Goal: Information Seeking & Learning: Compare options

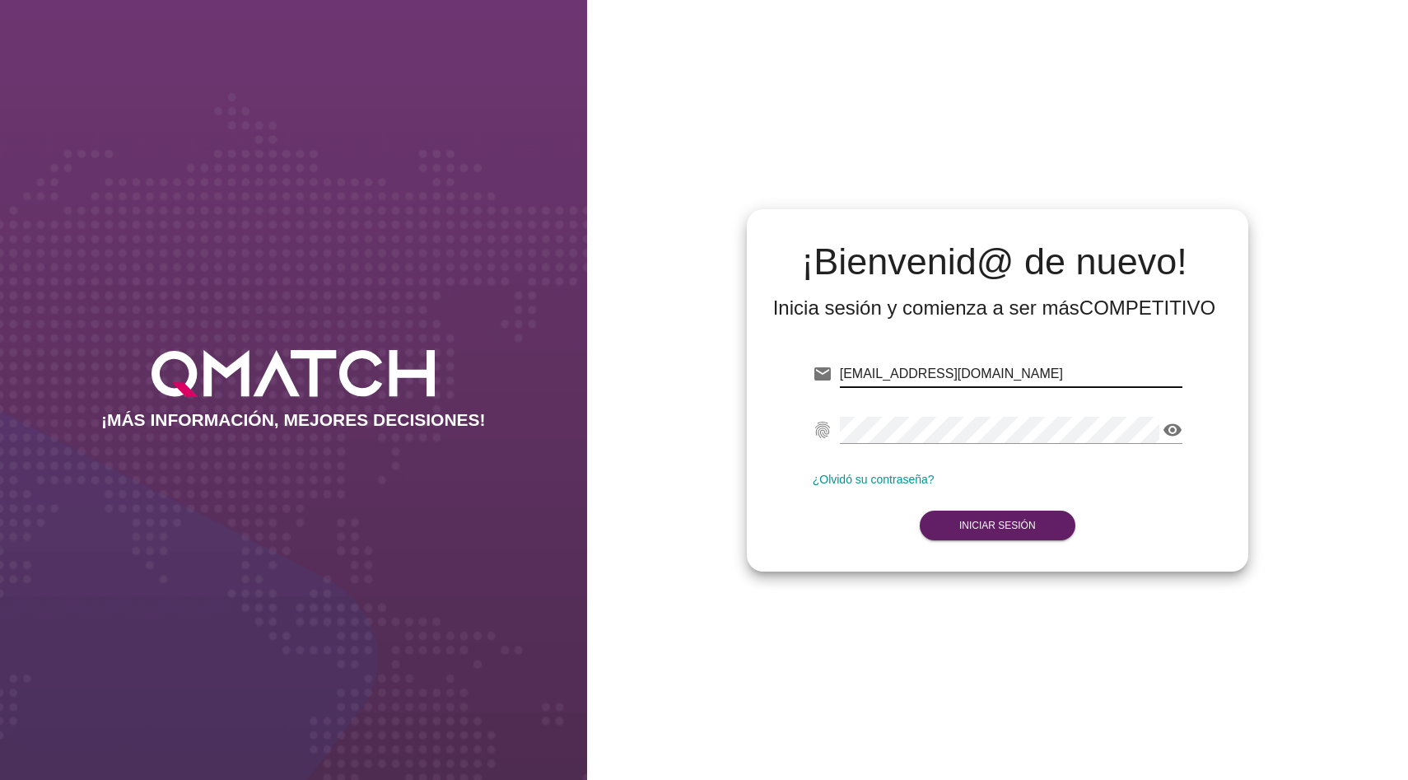
click at [1010, 379] on input "dmadrid@qmatch.cl" at bounding box center [1011, 374] width 342 height 26
type input "q"
type input "test@test.tottus.cl"
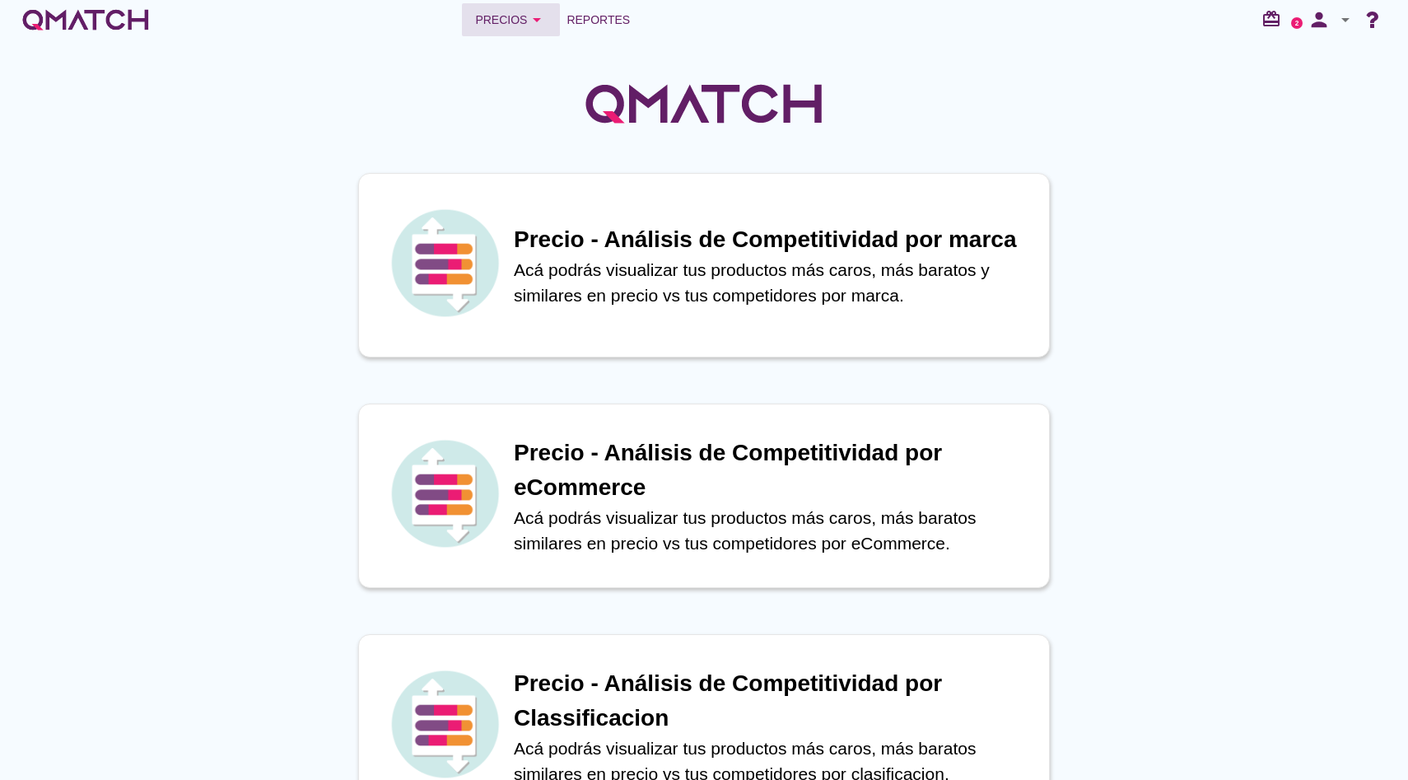
click at [509, 8] on button "Precios arrow_drop_down" at bounding box center [511, 19] width 98 height 33
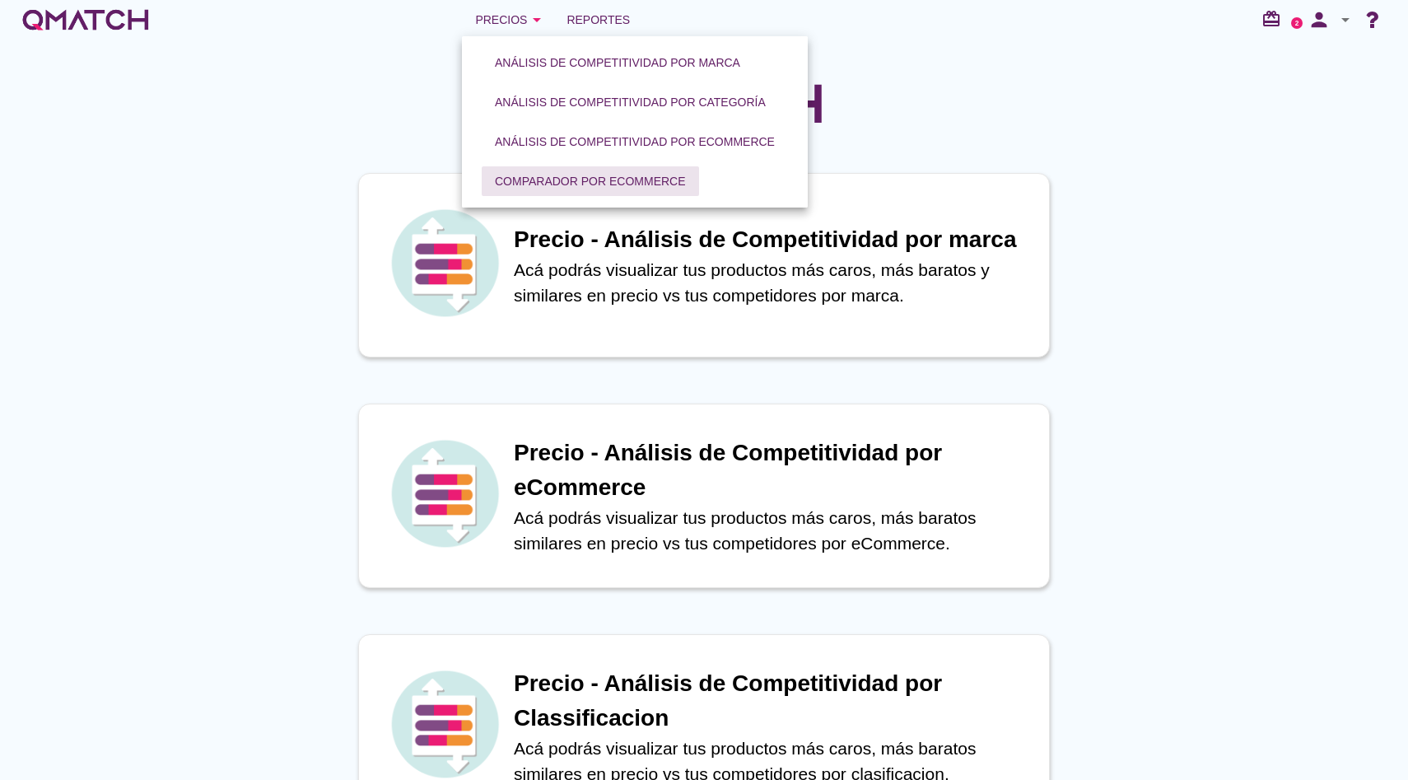
click at [557, 184] on div "Comparador por eCommerce" at bounding box center [590, 181] width 191 height 17
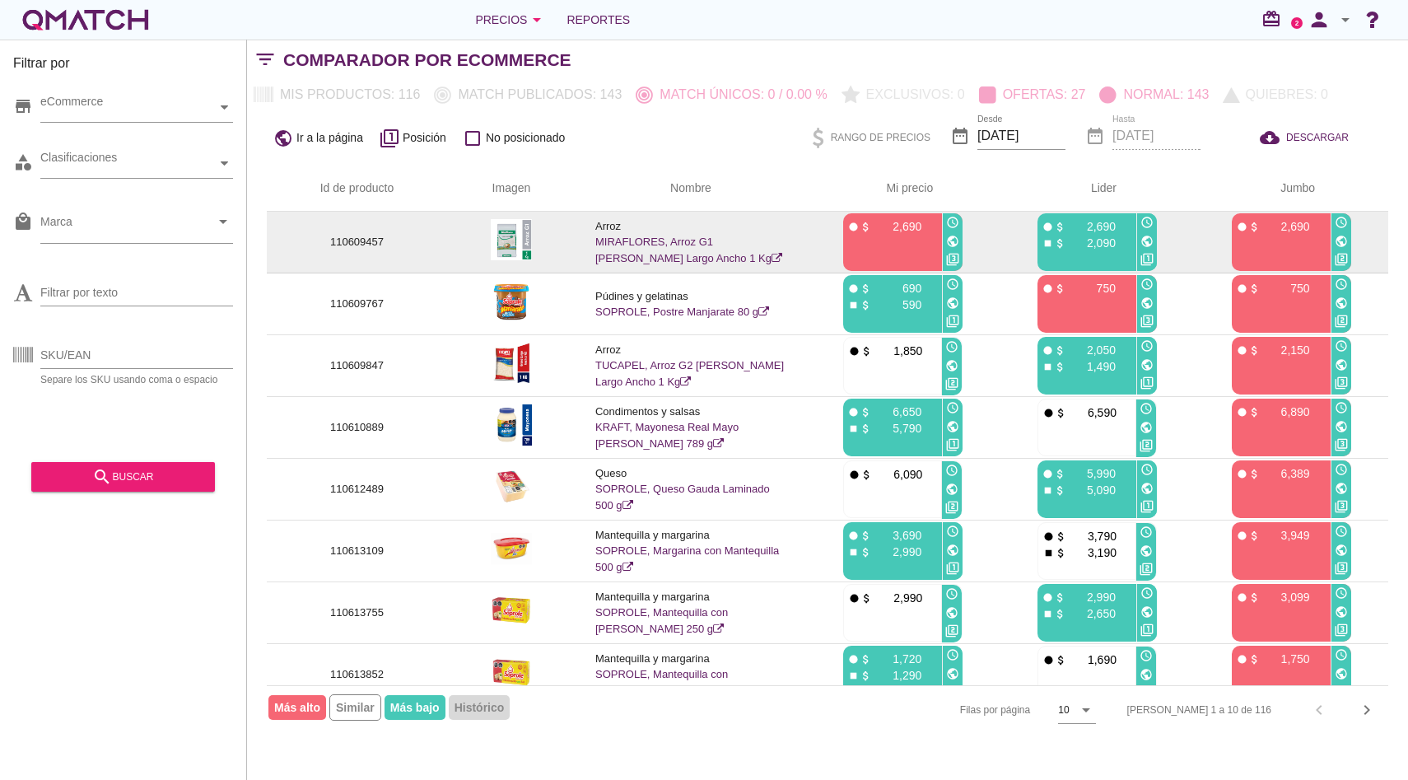
click at [635, 240] on link "MIRAFLORES, Arroz G1 Grano Largo Ancho 1 Kg" at bounding box center [688, 249] width 187 height 29
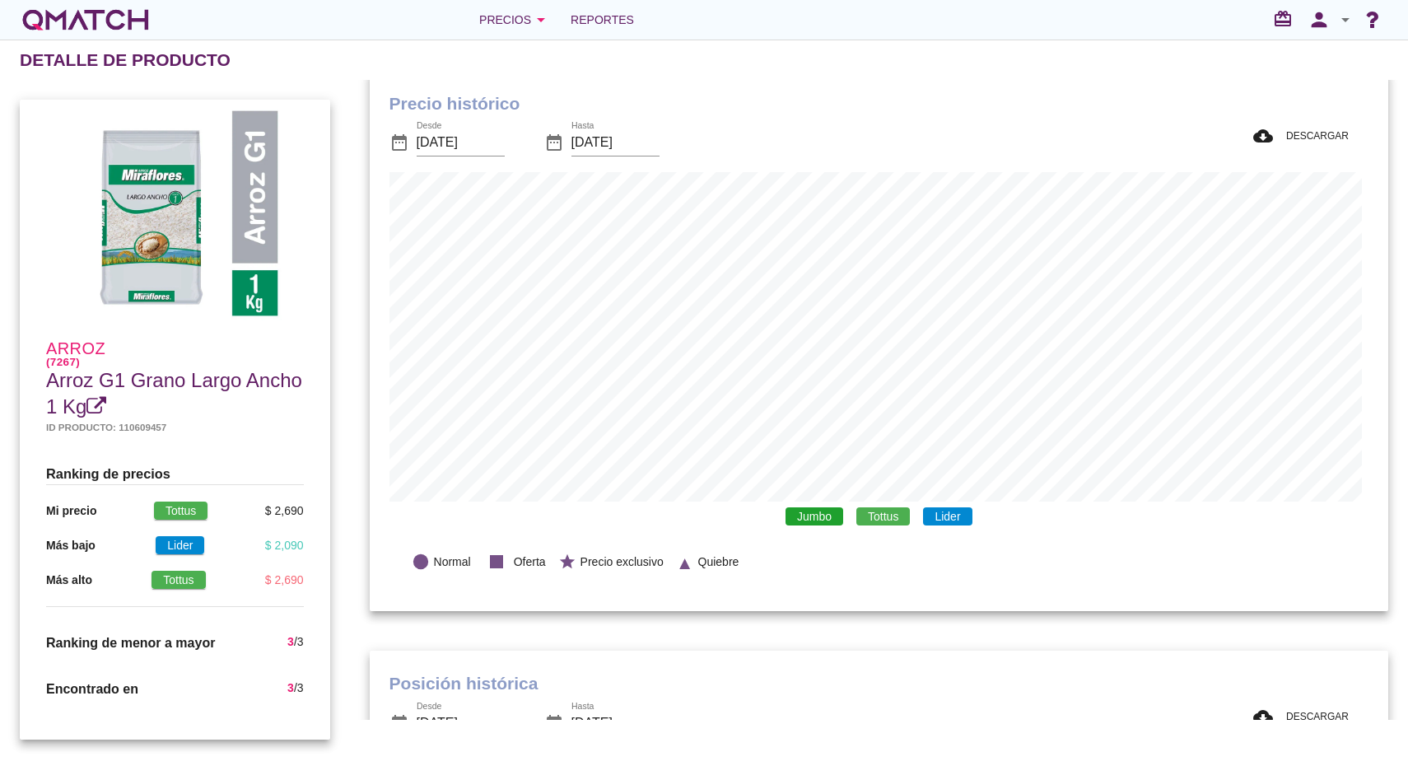
scroll to position [30, 0]
click at [878, 516] on span "Tottus" at bounding box center [883, 514] width 54 height 18
click at [826, 514] on span "Jumbo" at bounding box center [814, 514] width 58 height 18
click at [923, 514] on span "Lider" at bounding box center [947, 514] width 49 height 18
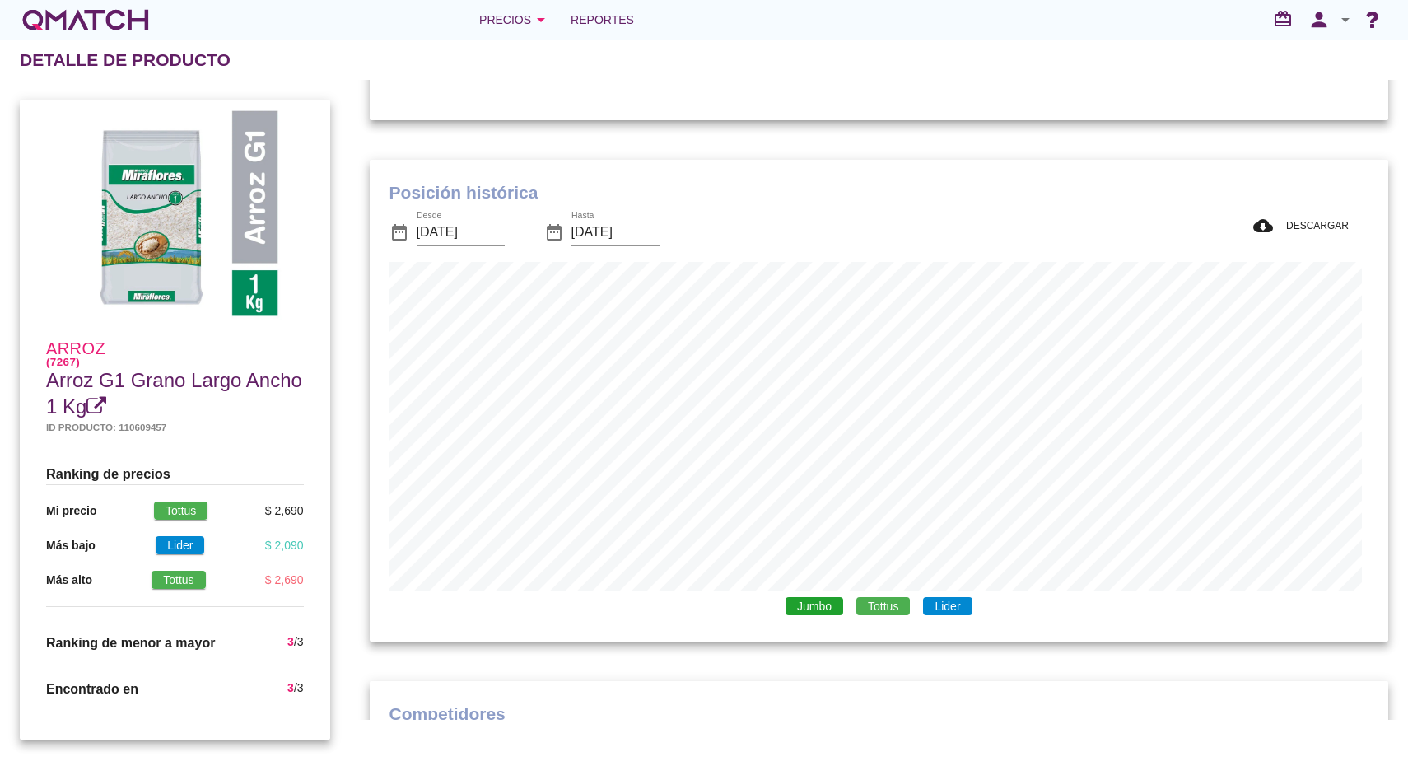
scroll to position [522, 0]
click at [944, 605] on span "Lider" at bounding box center [947, 603] width 49 height 18
click at [896, 603] on span "Tottus" at bounding box center [883, 603] width 54 height 18
click at [763, 598] on div "Jumbo Tottus Lider" at bounding box center [878, 604] width 979 height 30
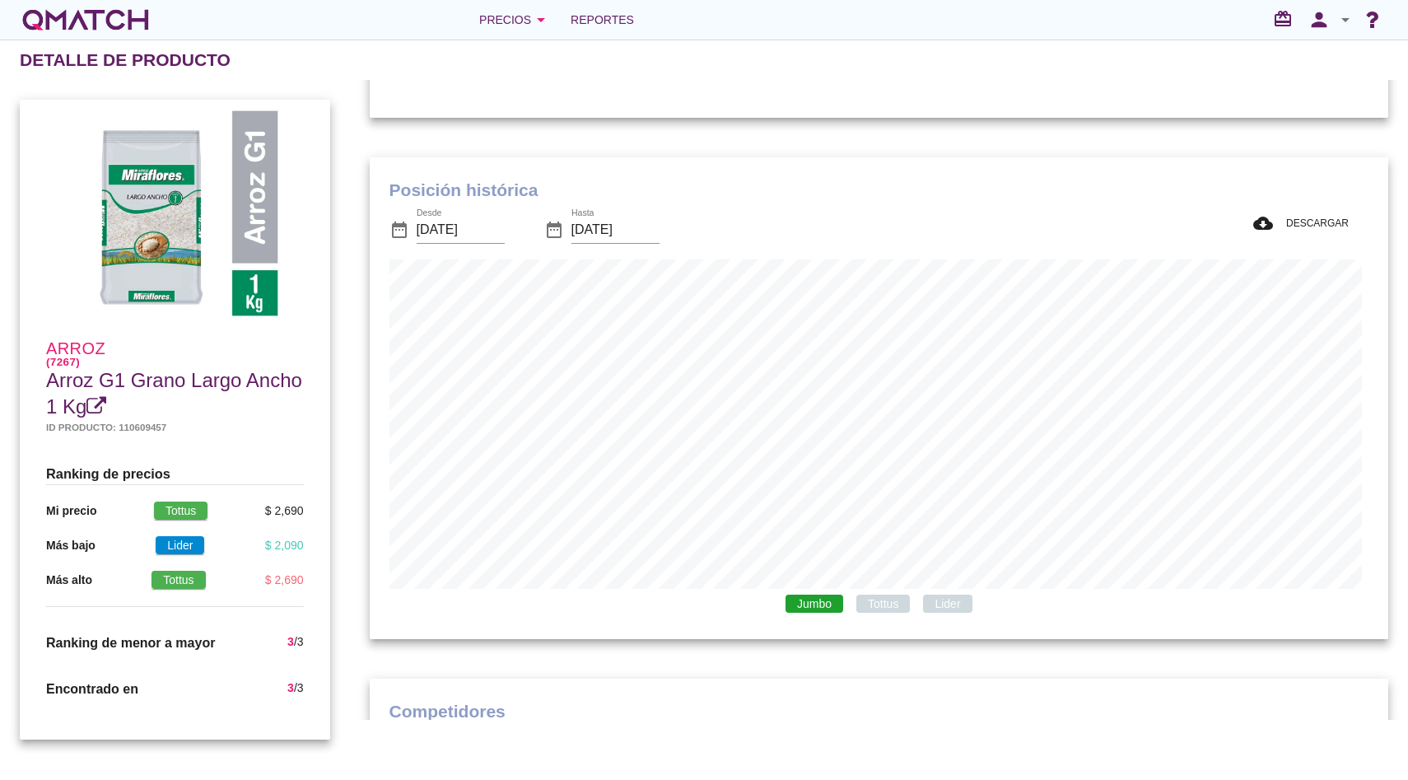
click at [809, 606] on span "Jumbo" at bounding box center [814, 603] width 58 height 18
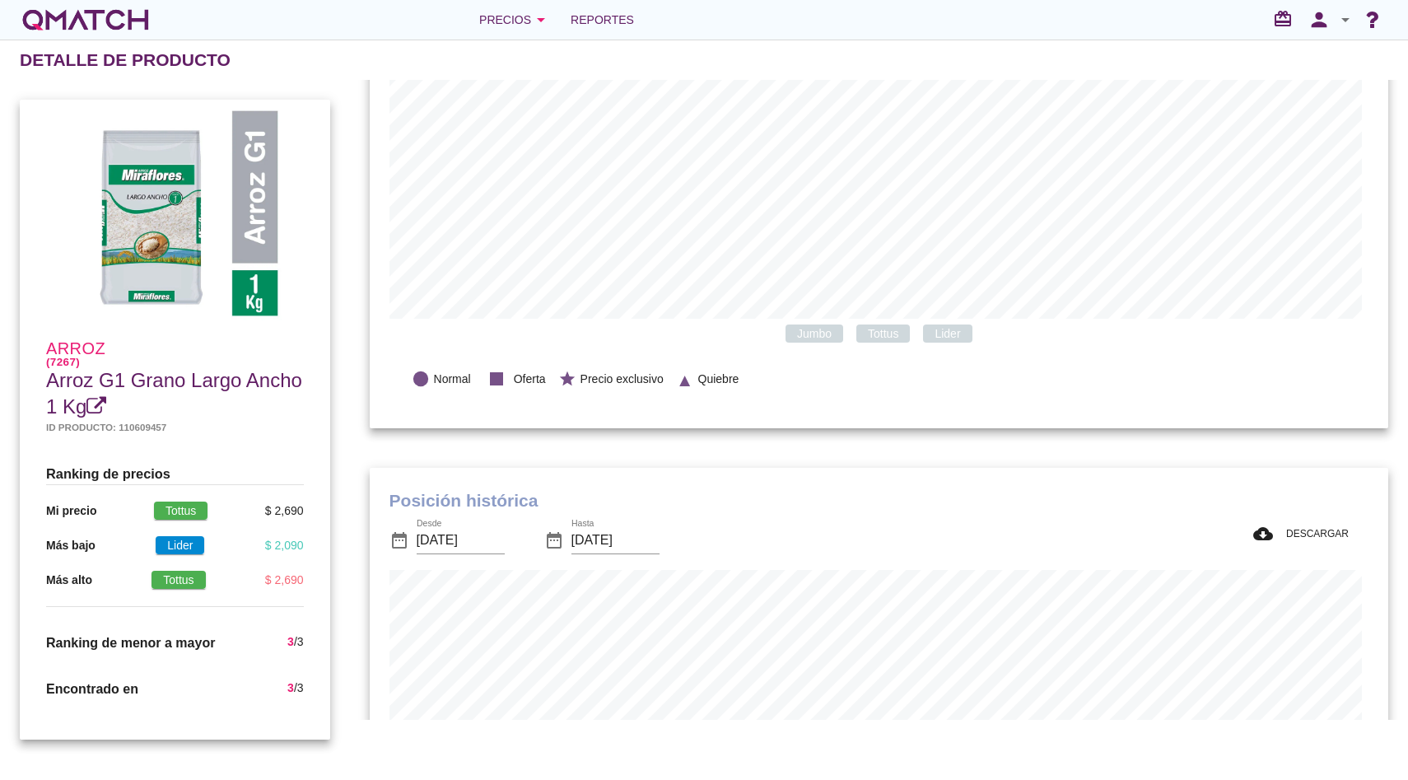
scroll to position [0, 0]
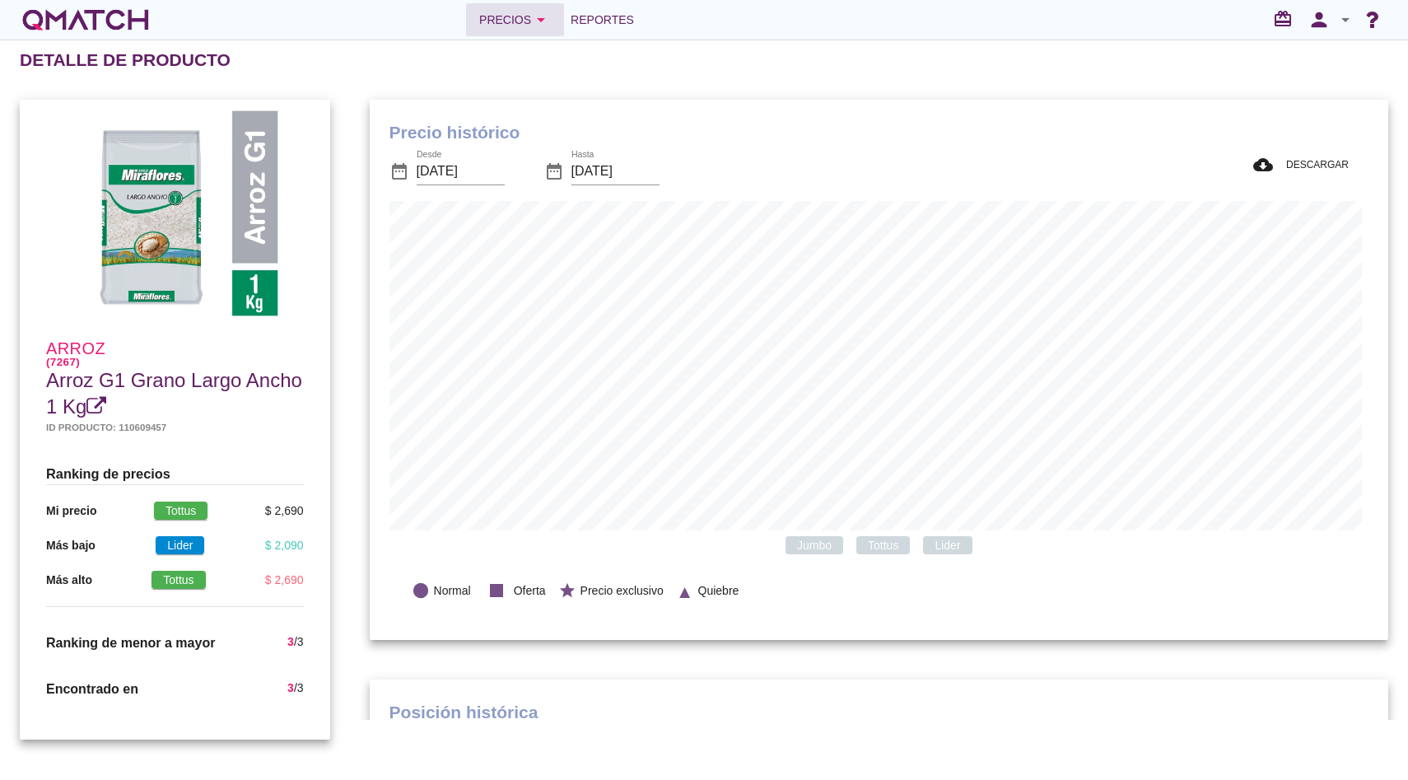
click at [517, 21] on div "Precios arrow_drop_down" at bounding box center [515, 20] width 72 height 20
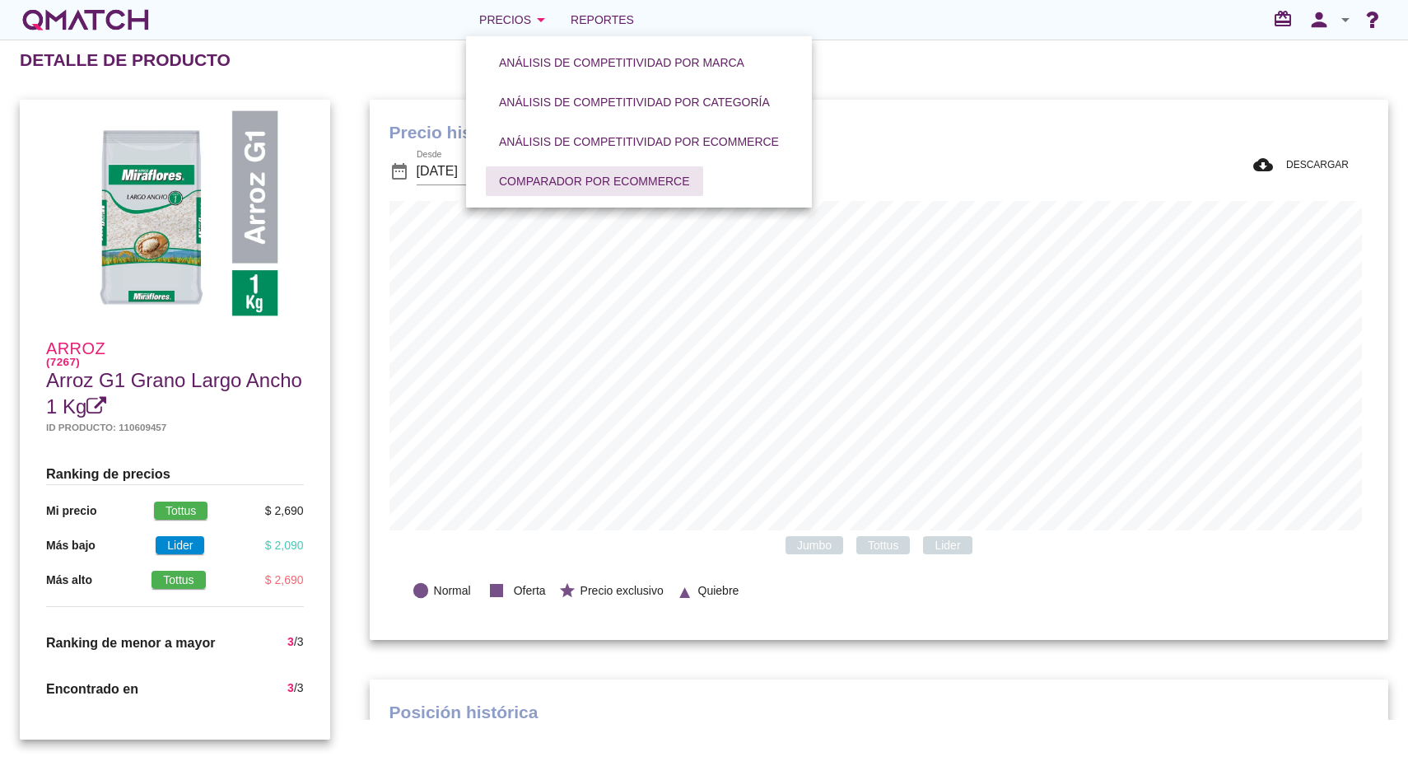
click at [597, 179] on div "Comparador por eCommerce" at bounding box center [594, 181] width 191 height 17
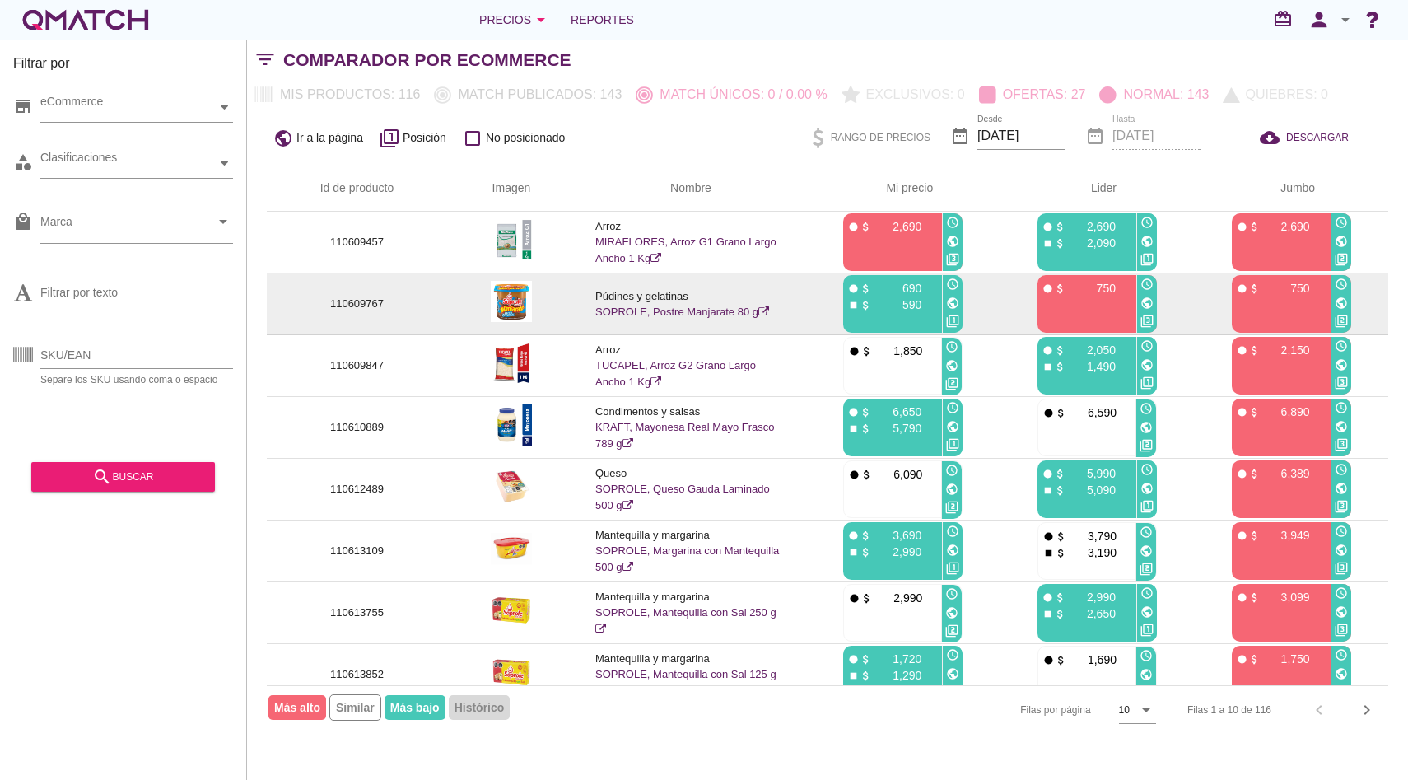
click at [645, 310] on link "SOPROLE, Postre Manjarate 80 g" at bounding box center [682, 311] width 174 height 12
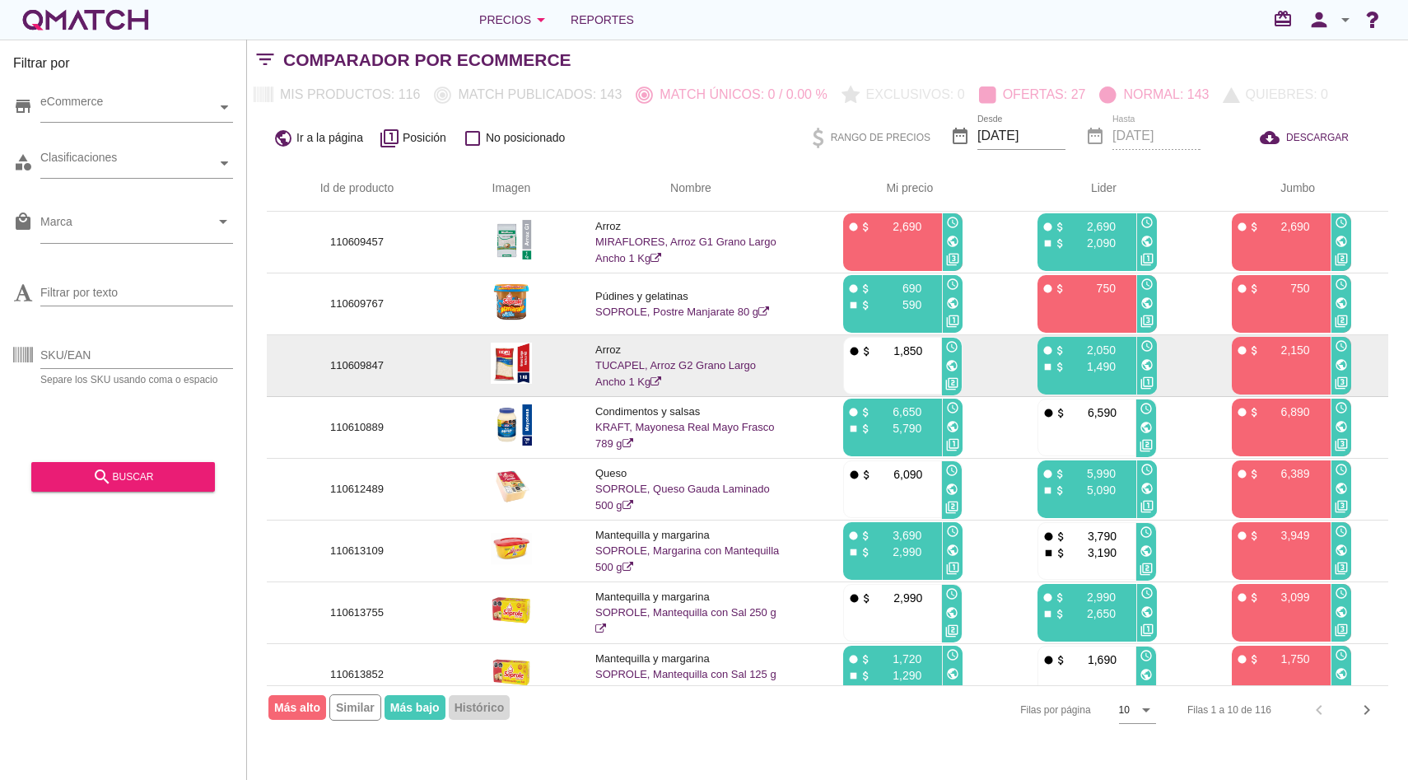
click at [645, 367] on link "TUCAPEL, Arroz G2 Grano Largo Ancho 1 Kg" at bounding box center [675, 373] width 161 height 29
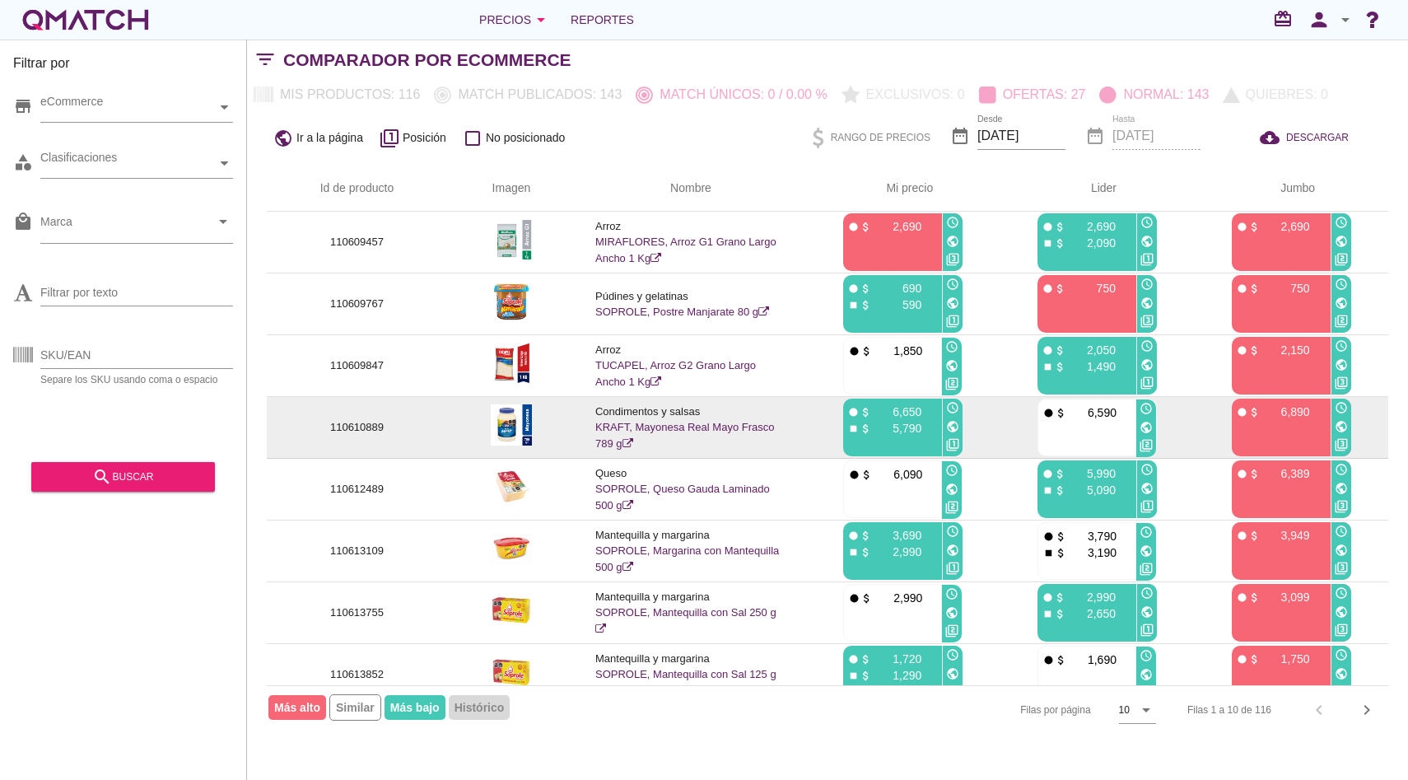
click at [683, 424] on link "KRAFT, Mayonesa Real Mayo Frasco 789 g" at bounding box center [684, 435] width 179 height 29
click at [680, 425] on link "KRAFT, Mayonesa Real Mayo Frasco 789 g" at bounding box center [684, 435] width 179 height 29
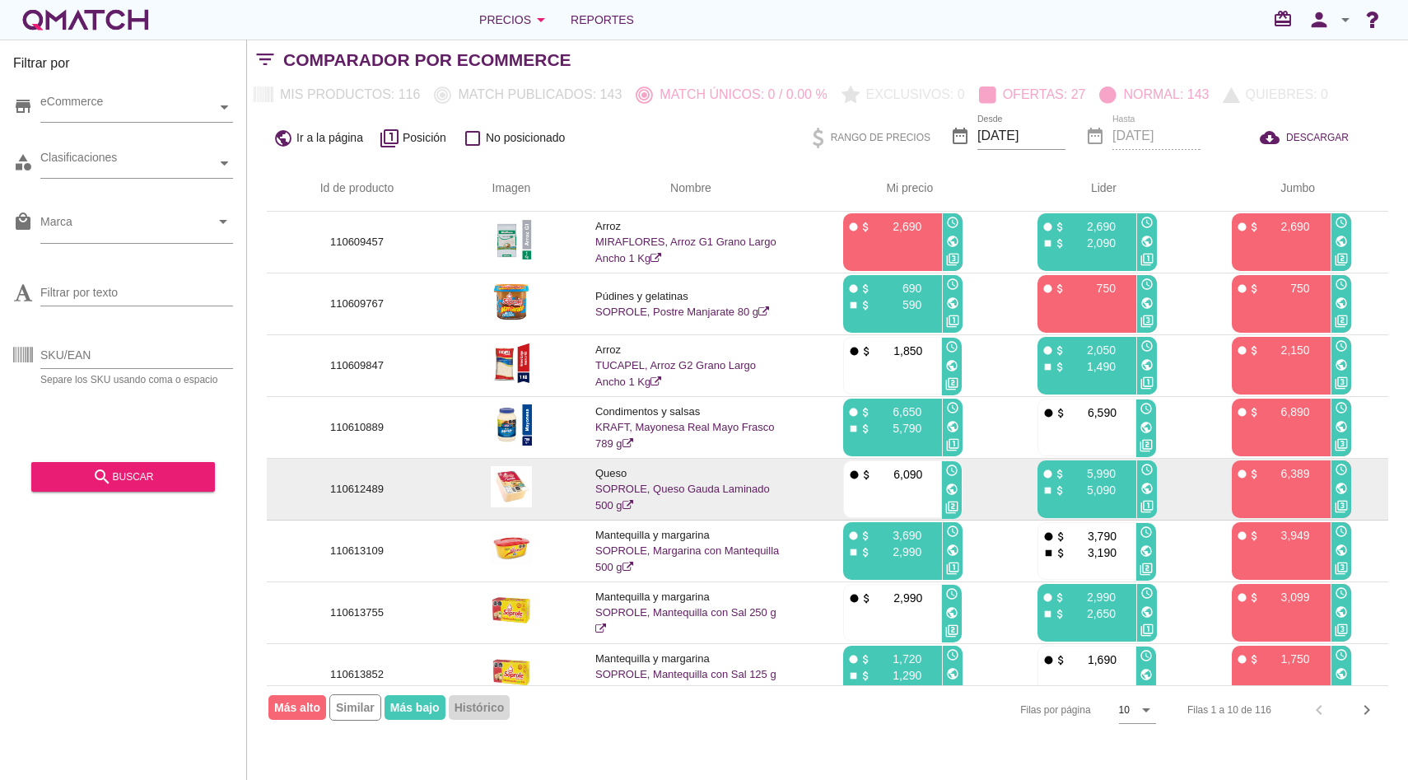
click at [644, 486] on link "SOPROLE, Queso Gauda Laminado 500 g" at bounding box center [682, 496] width 175 height 29
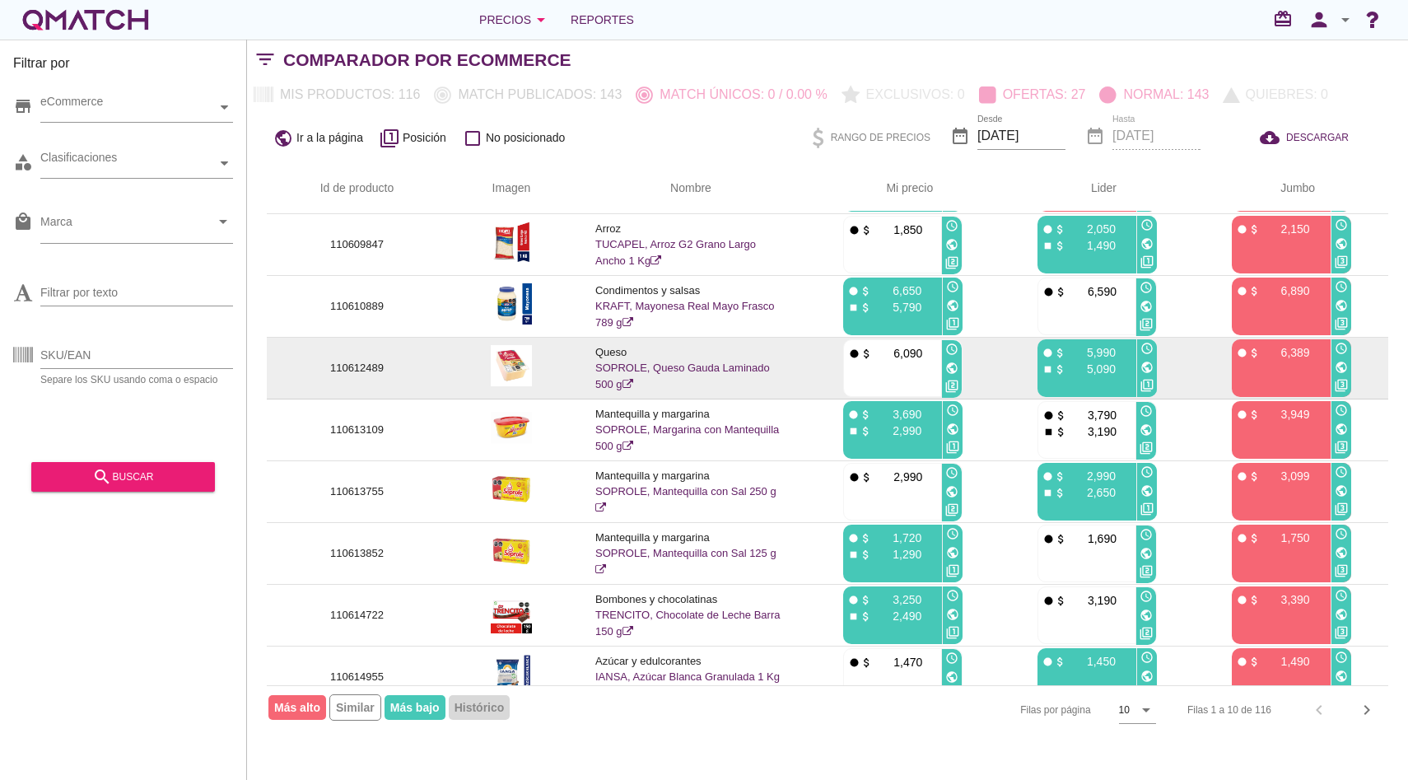
scroll to position [143, 0]
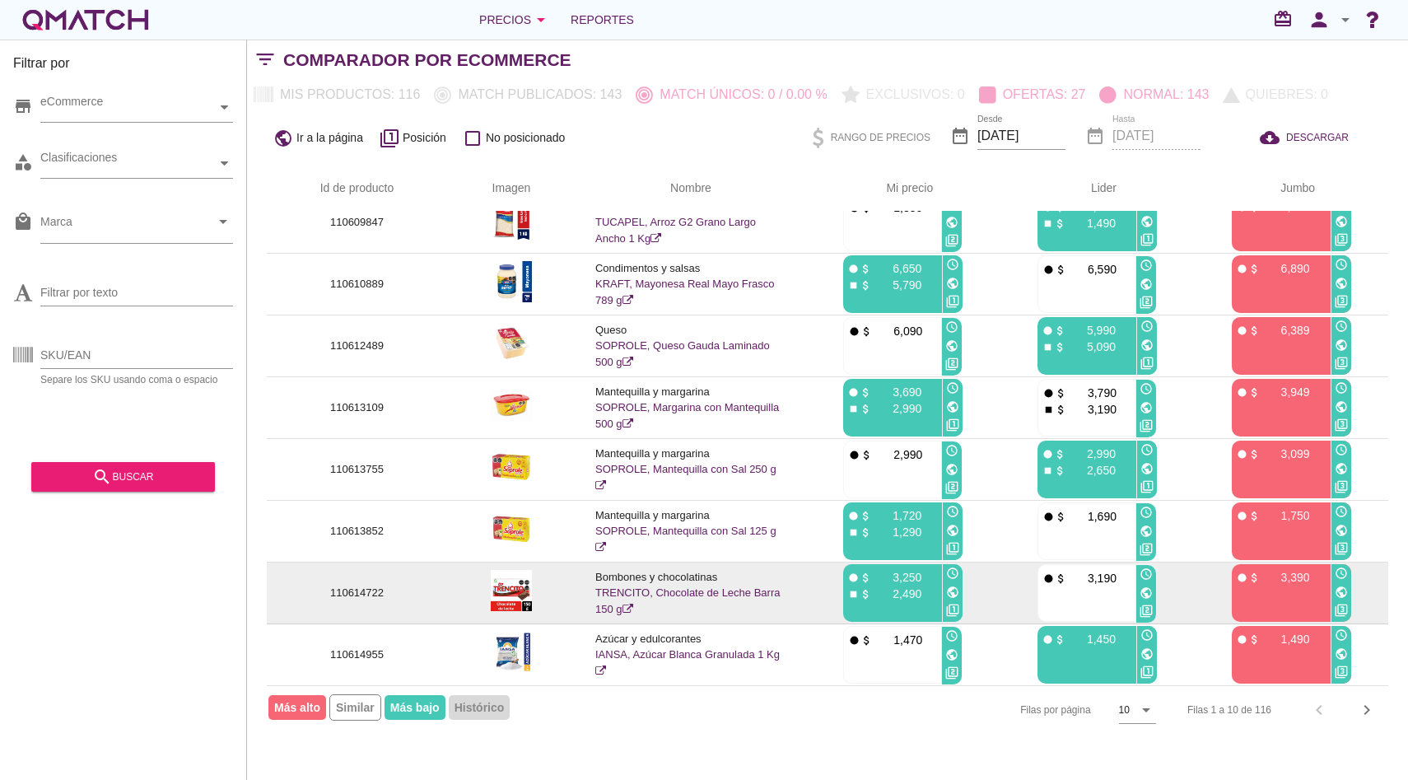
click at [705, 592] on link "TRENCITO, Chocolate de Leche Barra 150 g" at bounding box center [687, 600] width 184 height 29
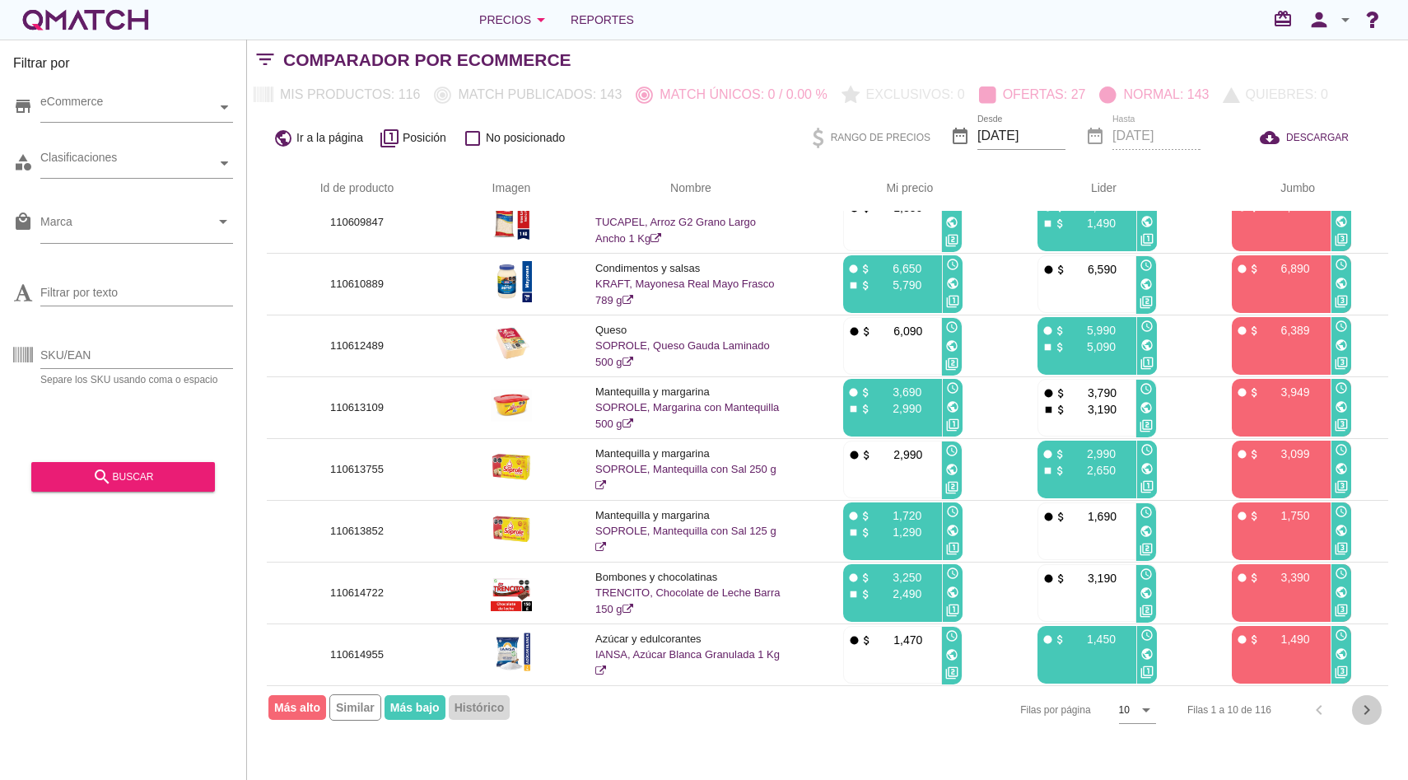
click at [1357, 707] on icon "chevron_right" at bounding box center [1367, 710] width 20 height 20
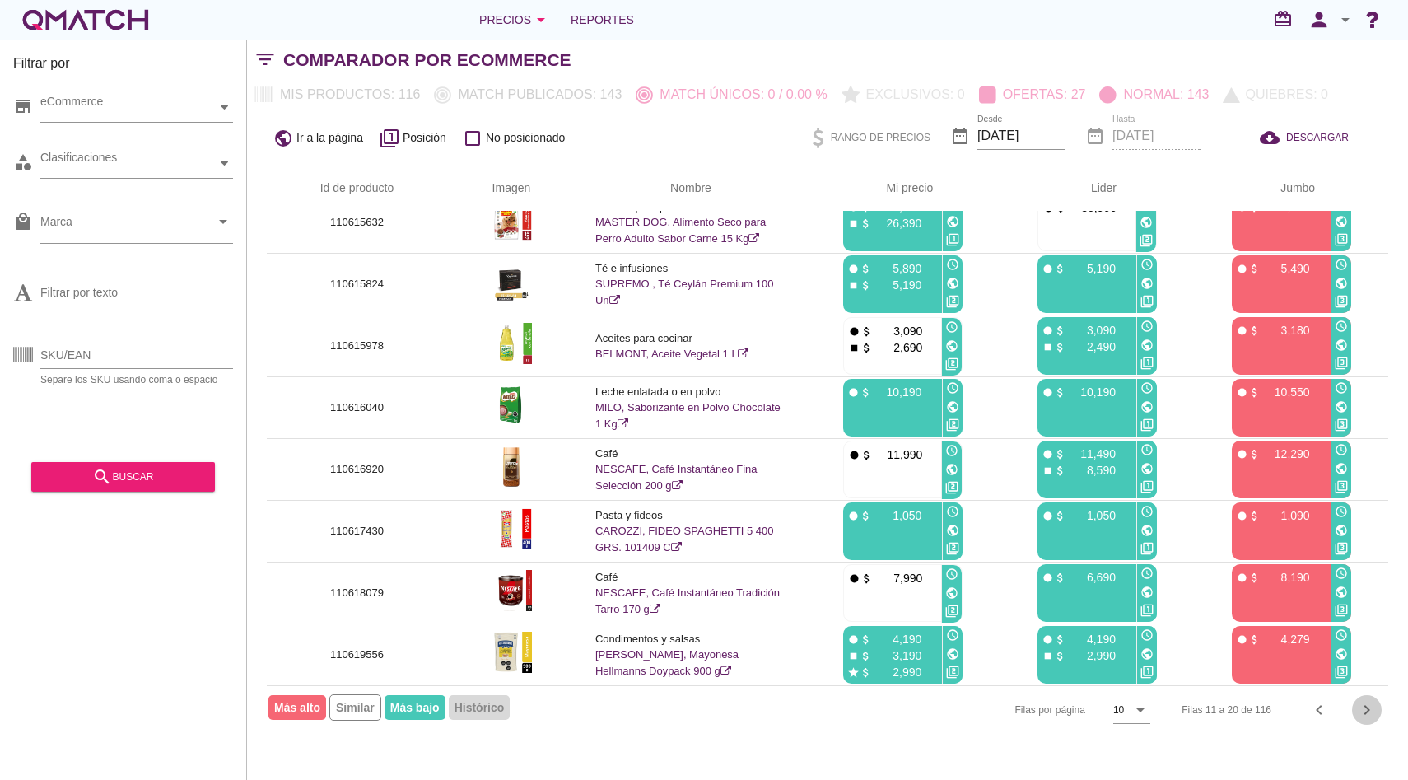
click at [1369, 715] on icon "chevron_right" at bounding box center [1367, 710] width 20 height 20
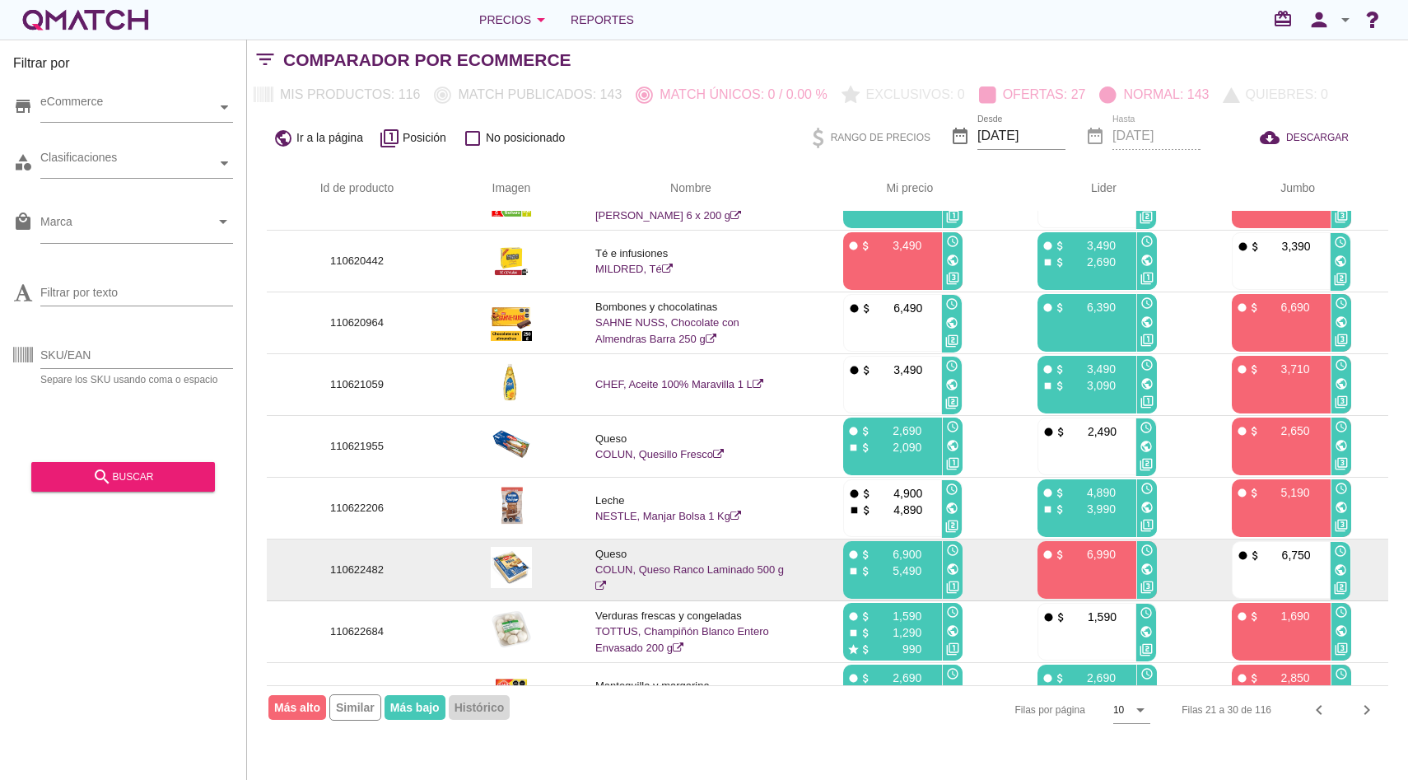
scroll to position [0, 0]
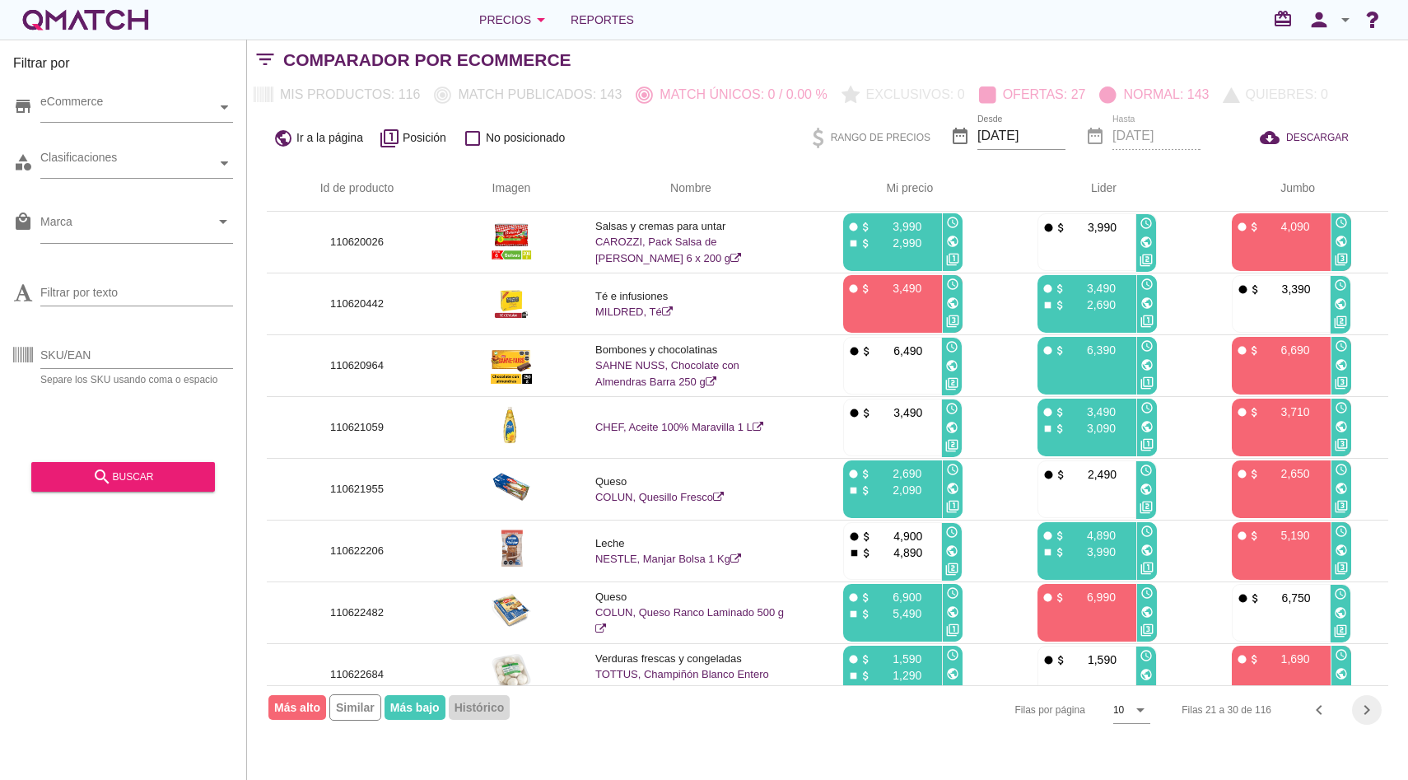
click at [1366, 702] on icon "chevron_right" at bounding box center [1367, 710] width 20 height 20
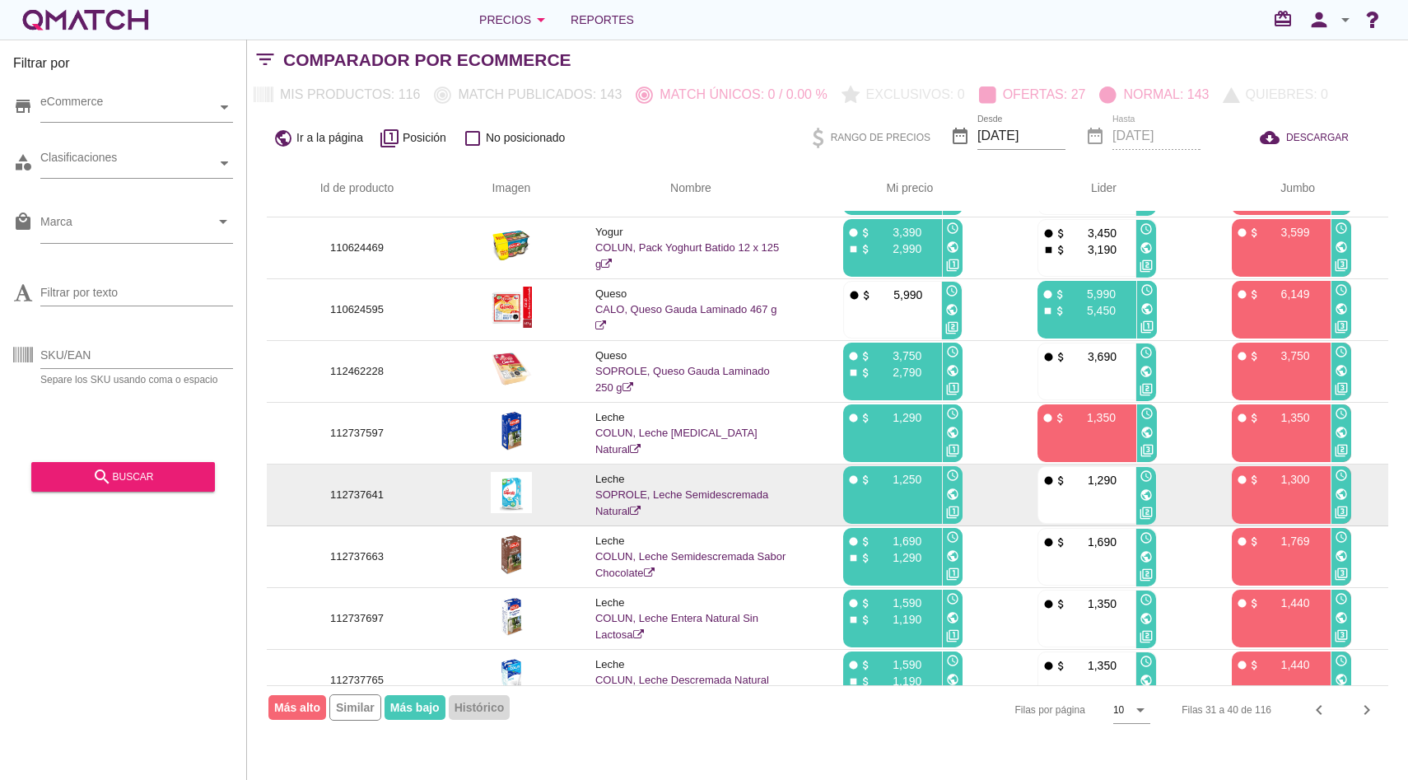
scroll to position [143, 0]
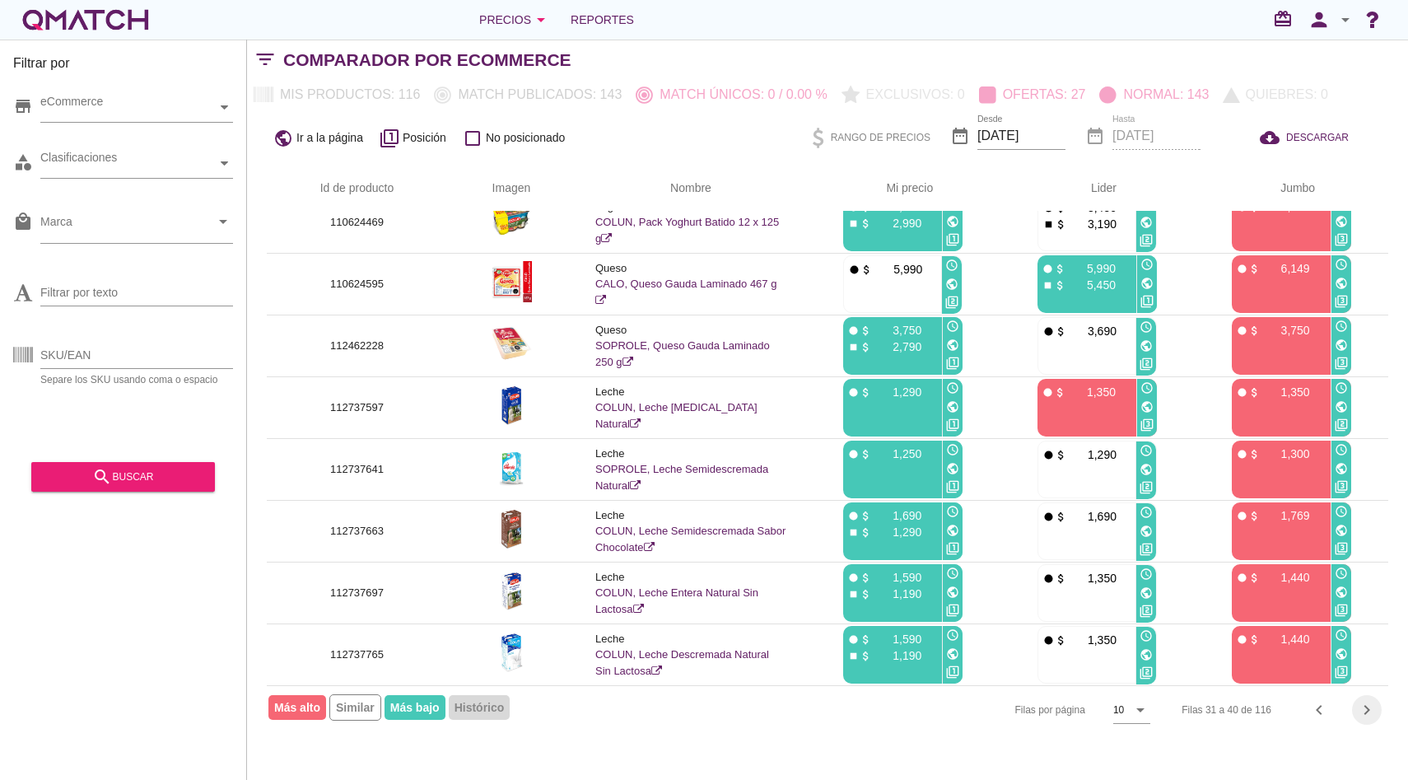
click at [1364, 701] on icon "chevron_right" at bounding box center [1367, 710] width 20 height 20
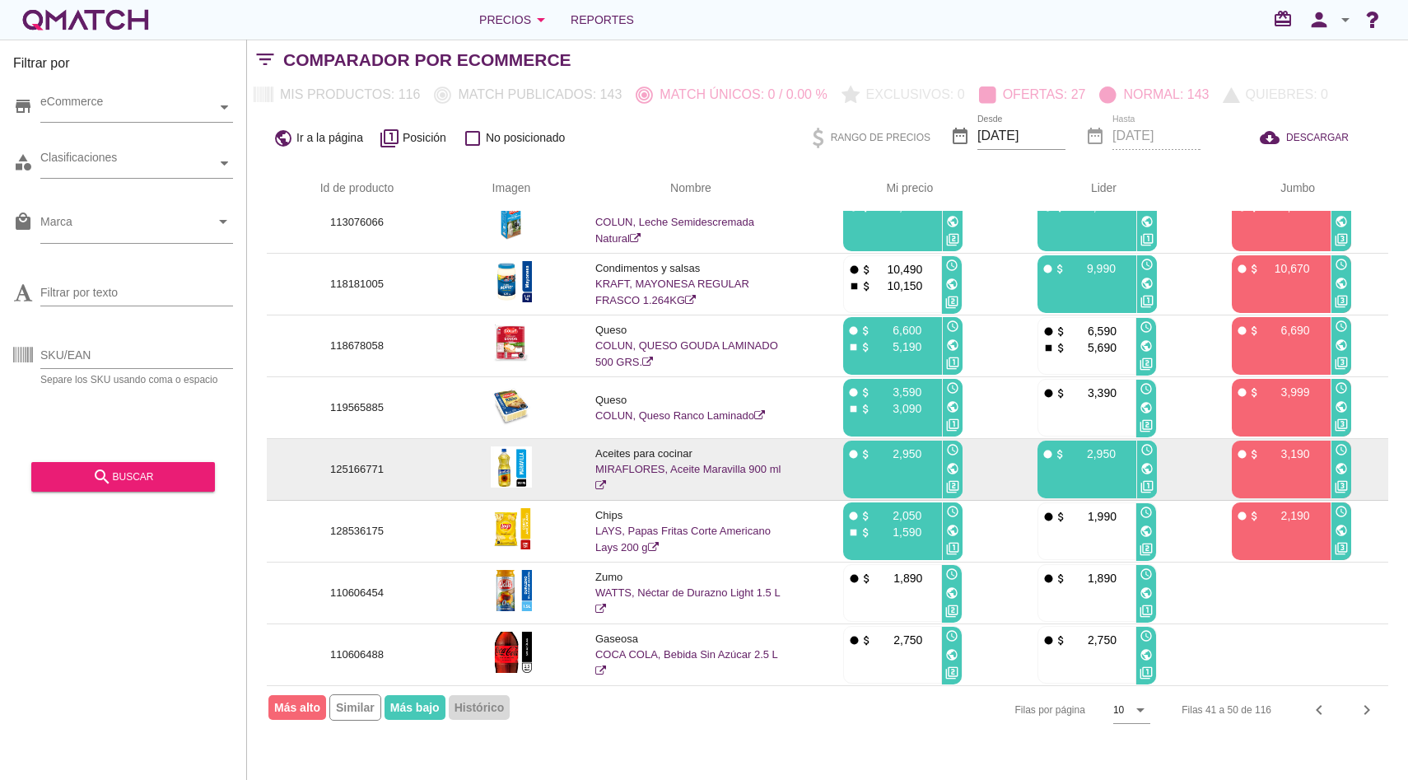
click at [723, 469] on link "MIRAFLORES, Aceite Maravilla 900 ml" at bounding box center [687, 477] width 185 height 29
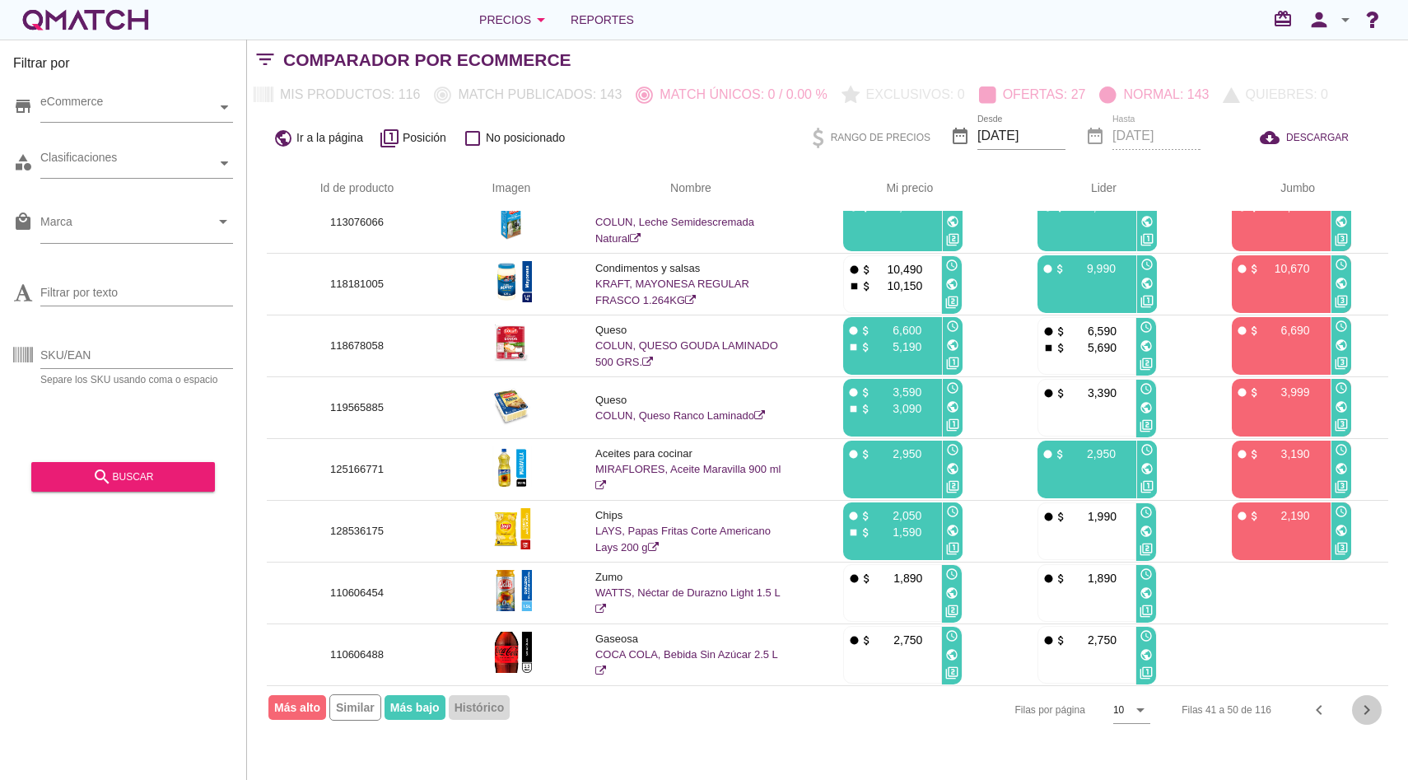
click at [1357, 705] on icon "chevron_right" at bounding box center [1367, 710] width 20 height 20
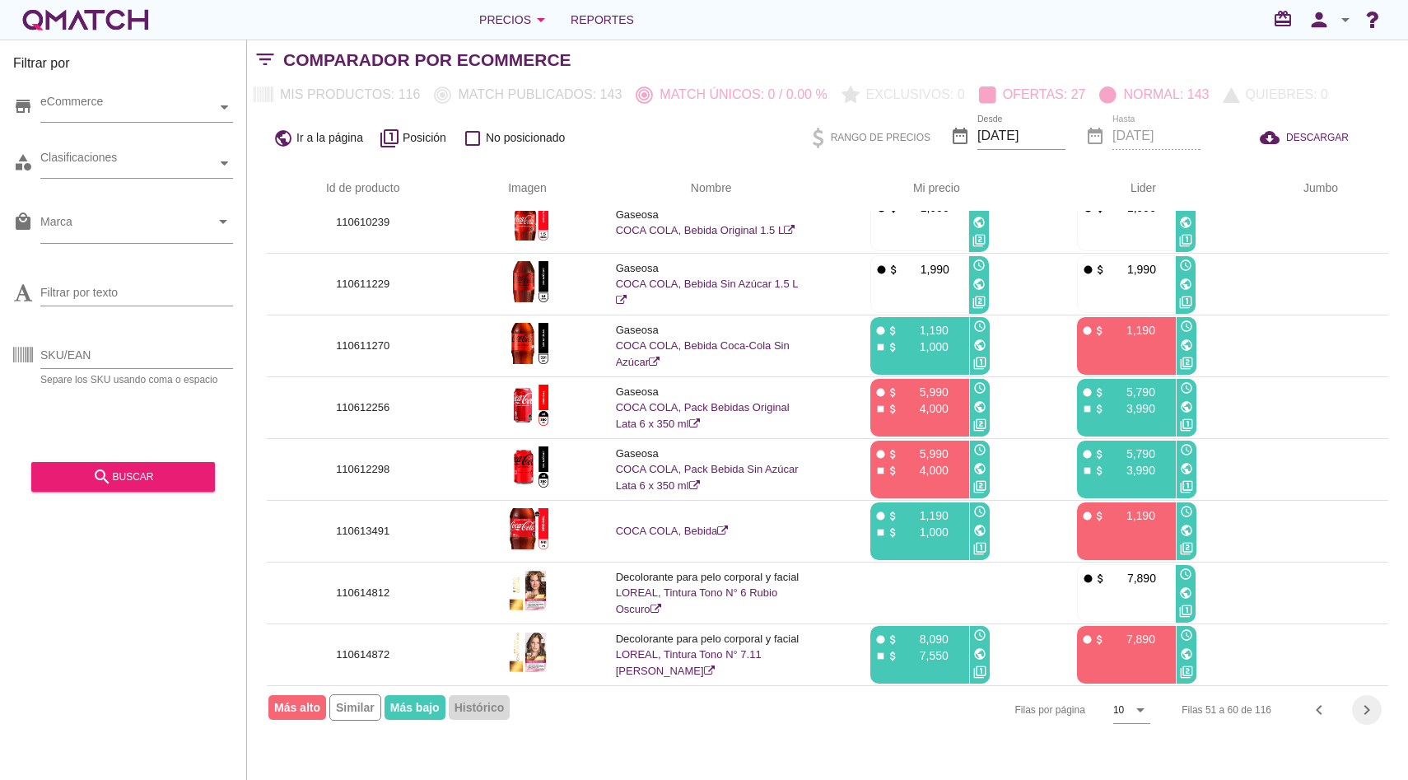
click at [1374, 711] on icon "chevron_right" at bounding box center [1367, 710] width 20 height 20
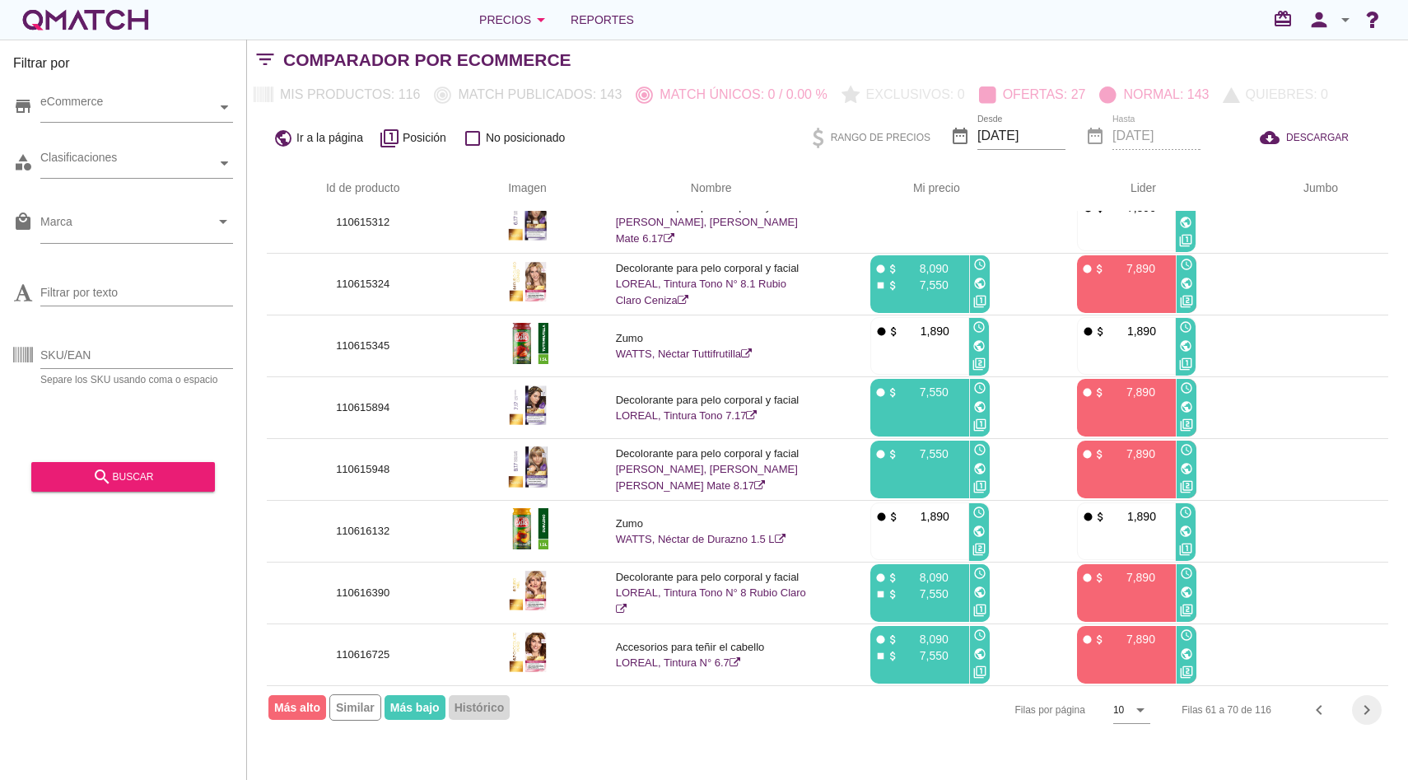
click at [1359, 708] on icon "chevron_right" at bounding box center [1367, 710] width 20 height 20
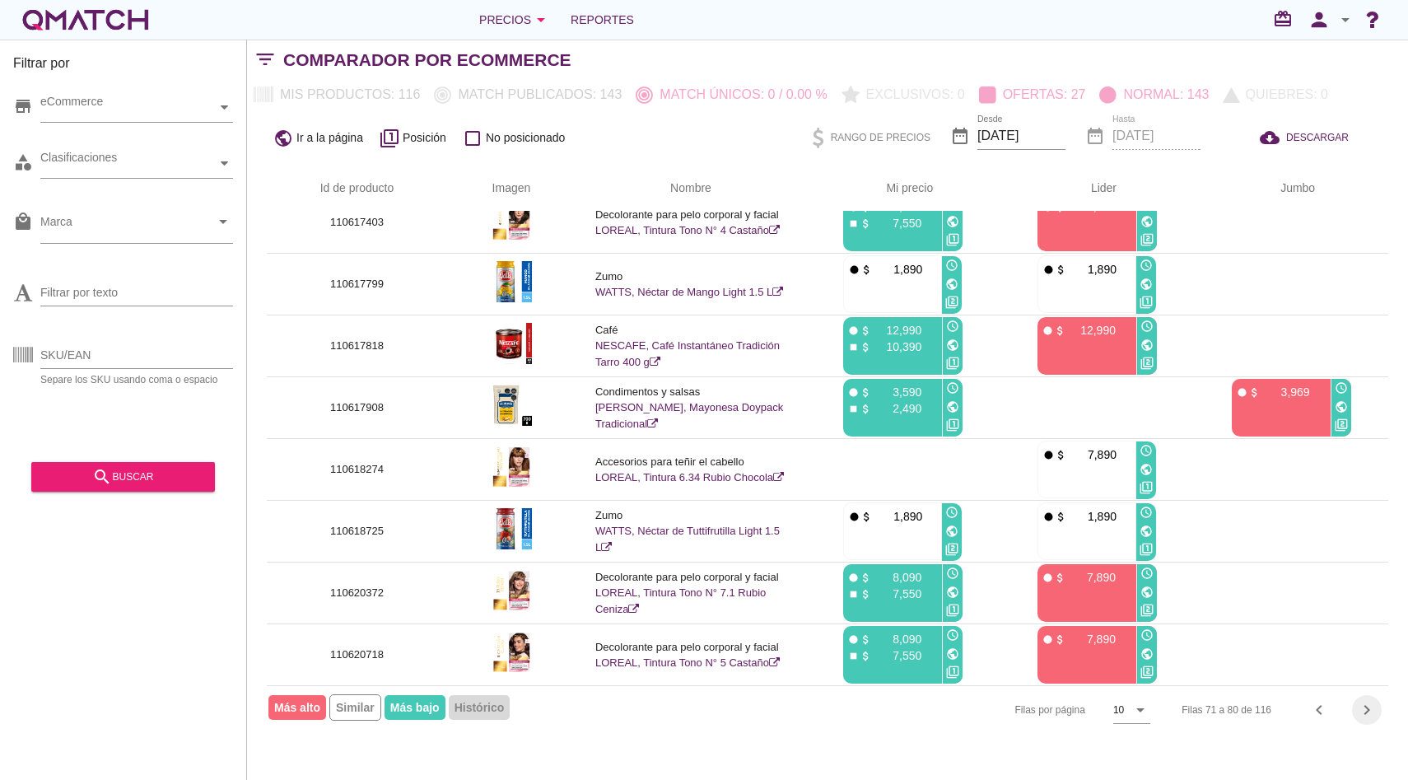
click at [1357, 707] on icon "chevron_right" at bounding box center [1367, 710] width 20 height 20
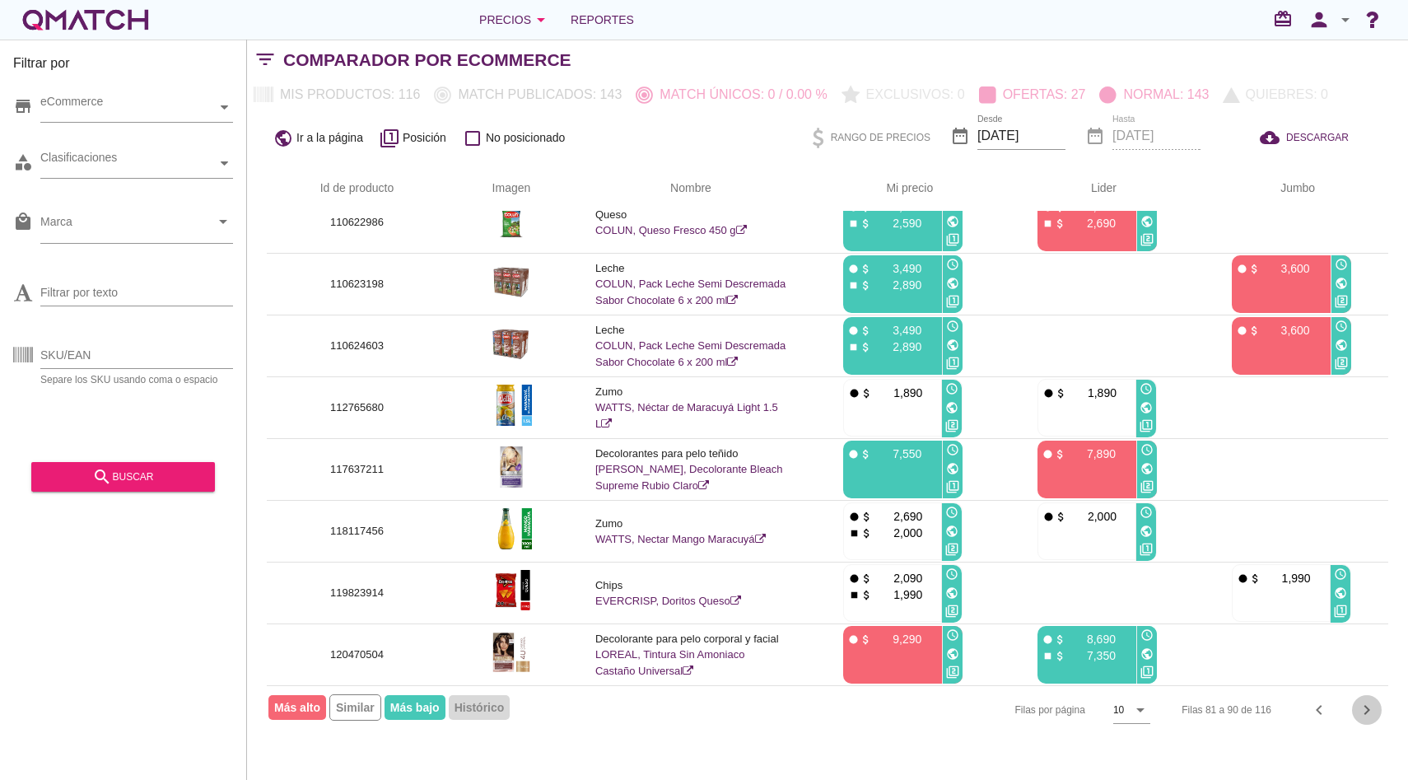
click at [1372, 719] on button "chevron_right" at bounding box center [1367, 710] width 30 height 30
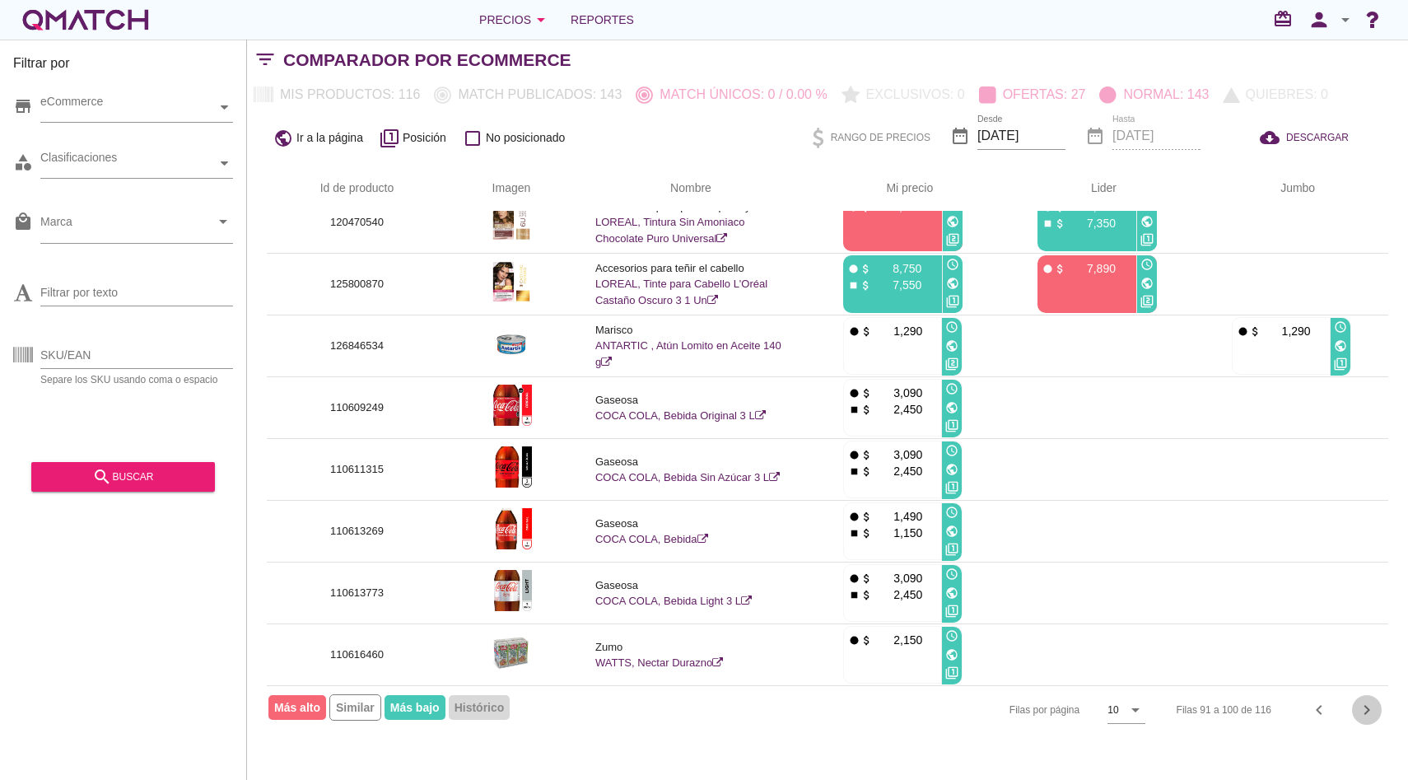
click at [1361, 708] on icon "chevron_right" at bounding box center [1367, 710] width 20 height 20
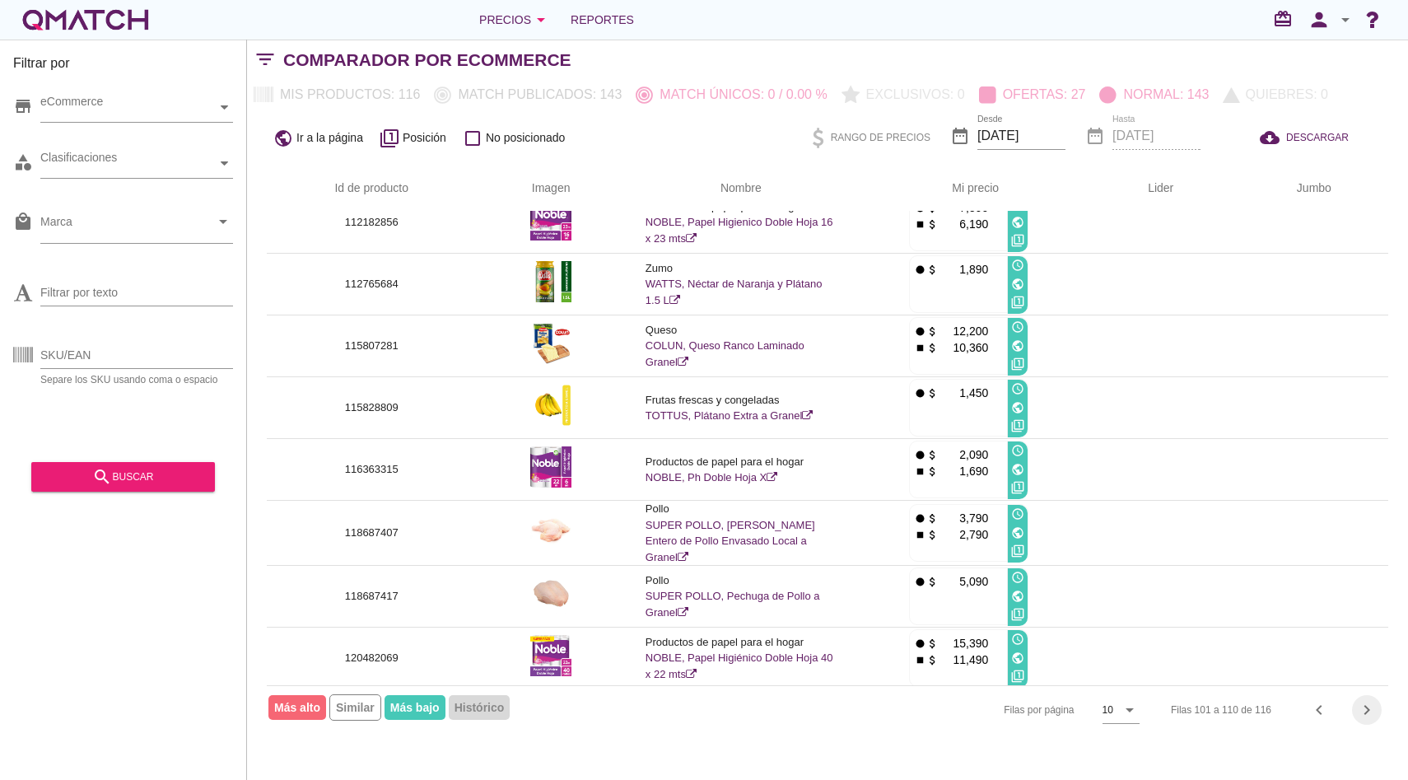
click at [1370, 714] on icon "chevron_right" at bounding box center [1367, 710] width 20 height 20
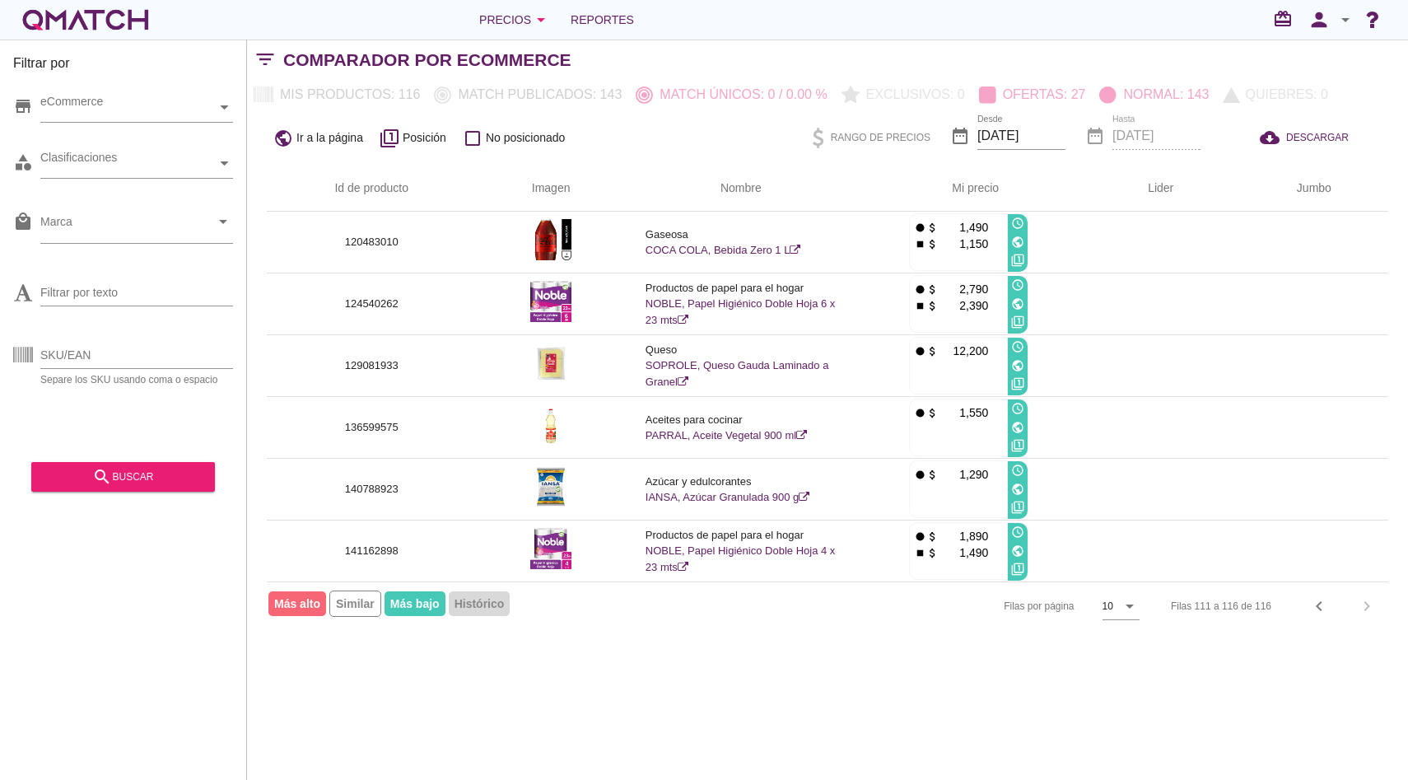
scroll to position [0, 0]
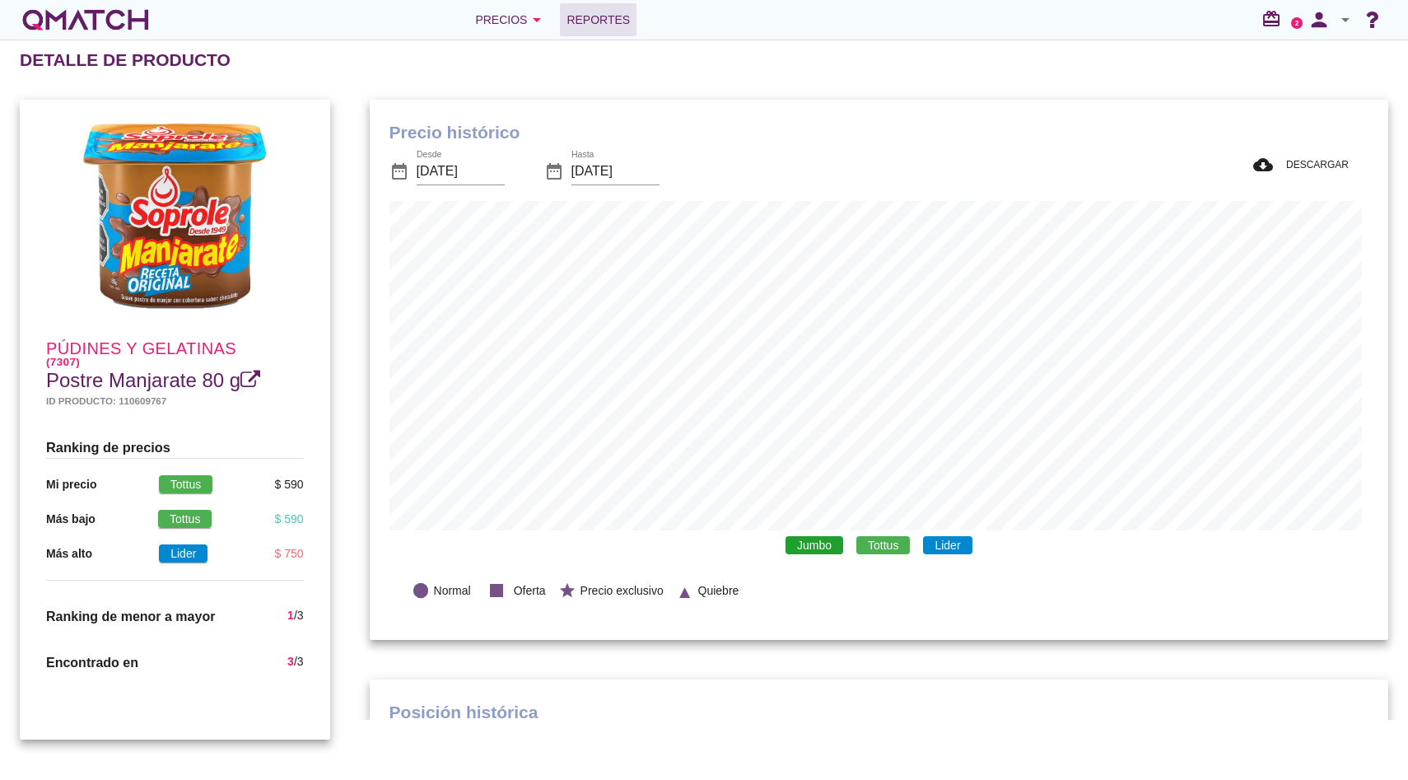
scroll to position [481, 1012]
click at [901, 545] on span "Tottus" at bounding box center [883, 545] width 54 height 18
click at [936, 542] on span "Lider" at bounding box center [947, 545] width 49 height 18
click at [862, 542] on span "Tottus" at bounding box center [883, 545] width 54 height 18
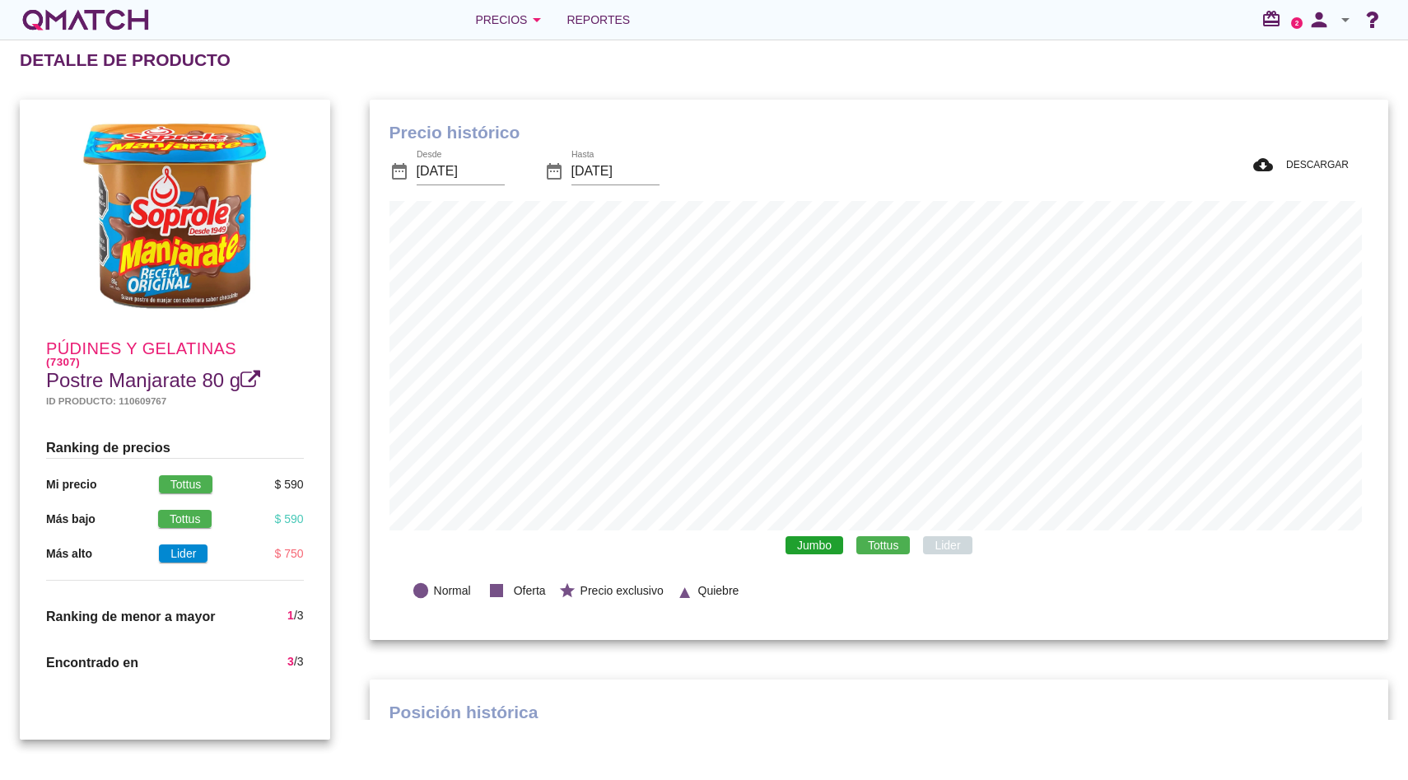
click at [805, 542] on span "Jumbo" at bounding box center [814, 545] width 58 height 18
click at [947, 547] on span "Lider" at bounding box center [947, 545] width 49 height 18
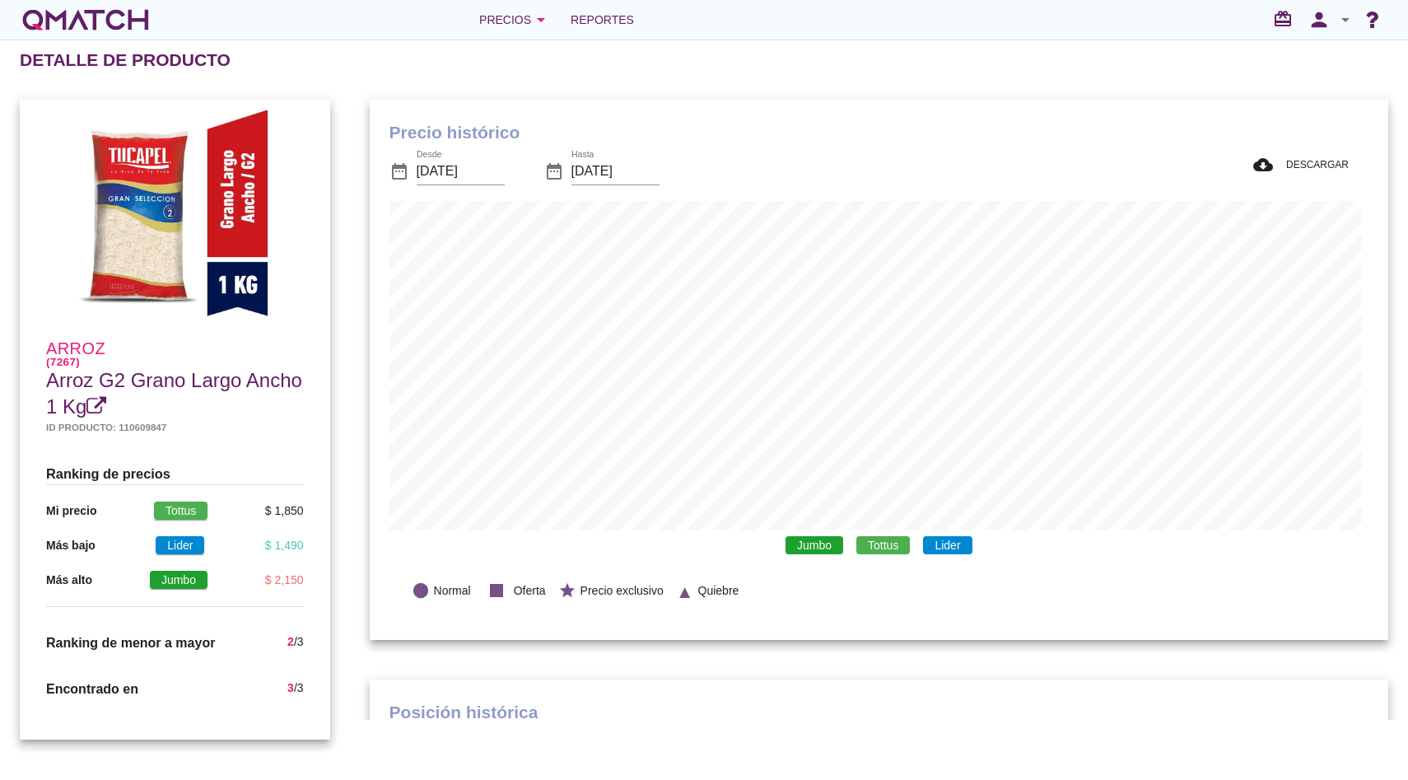
scroll to position [481, 1012]
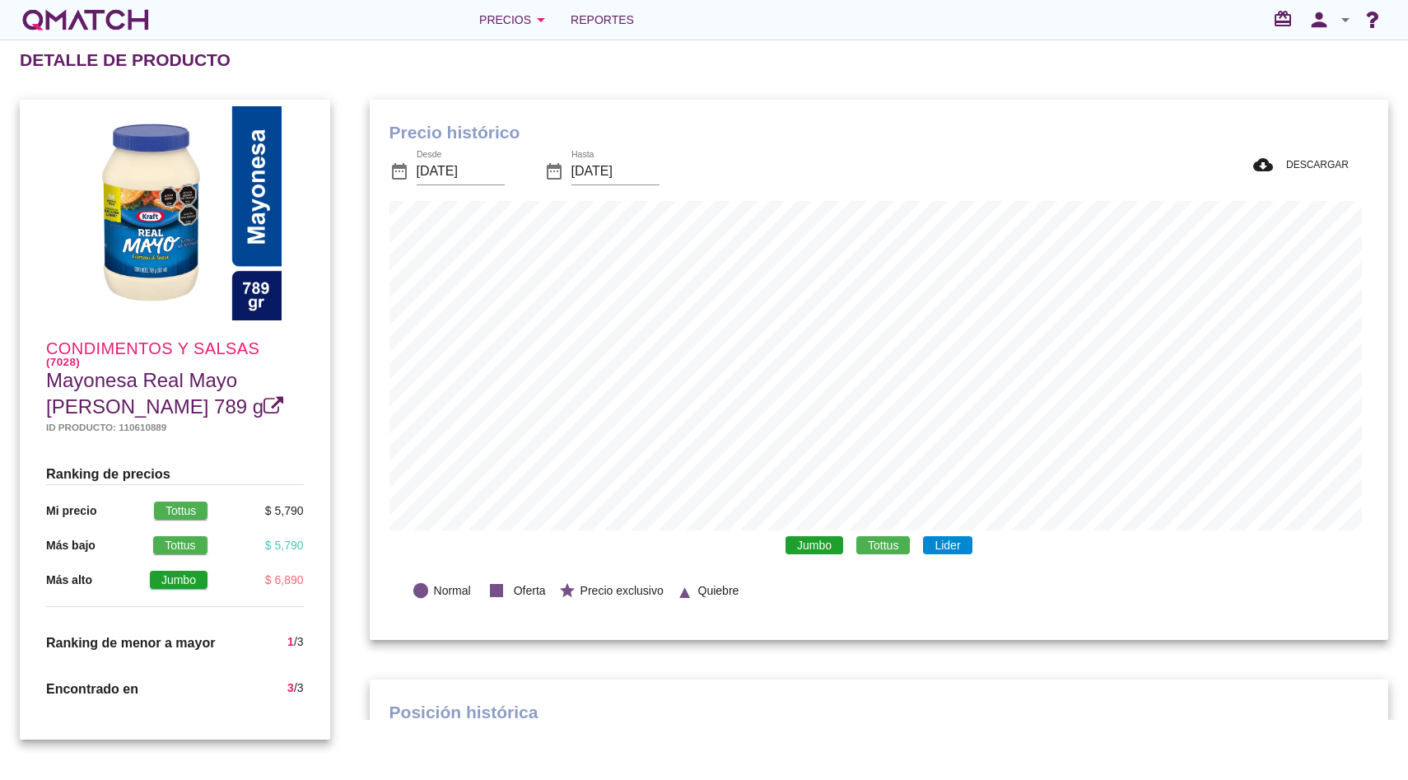
scroll to position [481, 1012]
click at [887, 548] on span "Tottus" at bounding box center [883, 545] width 54 height 18
click at [949, 538] on span "Lider" at bounding box center [947, 545] width 49 height 18
click at [826, 542] on span "Jumbo" at bounding box center [814, 545] width 58 height 18
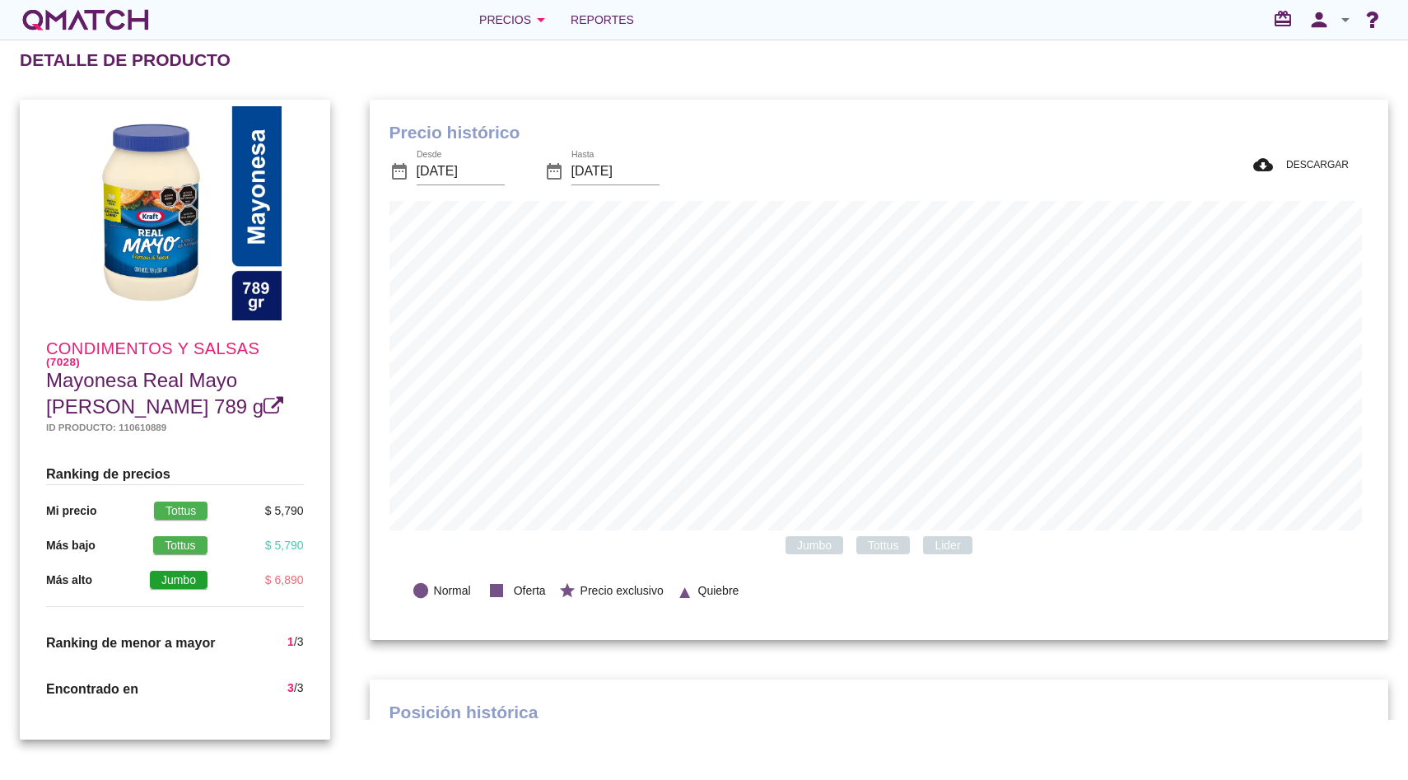
click at [879, 541] on span "Tottus" at bounding box center [883, 545] width 54 height 18
click at [931, 546] on span "Lider" at bounding box center [947, 545] width 49 height 18
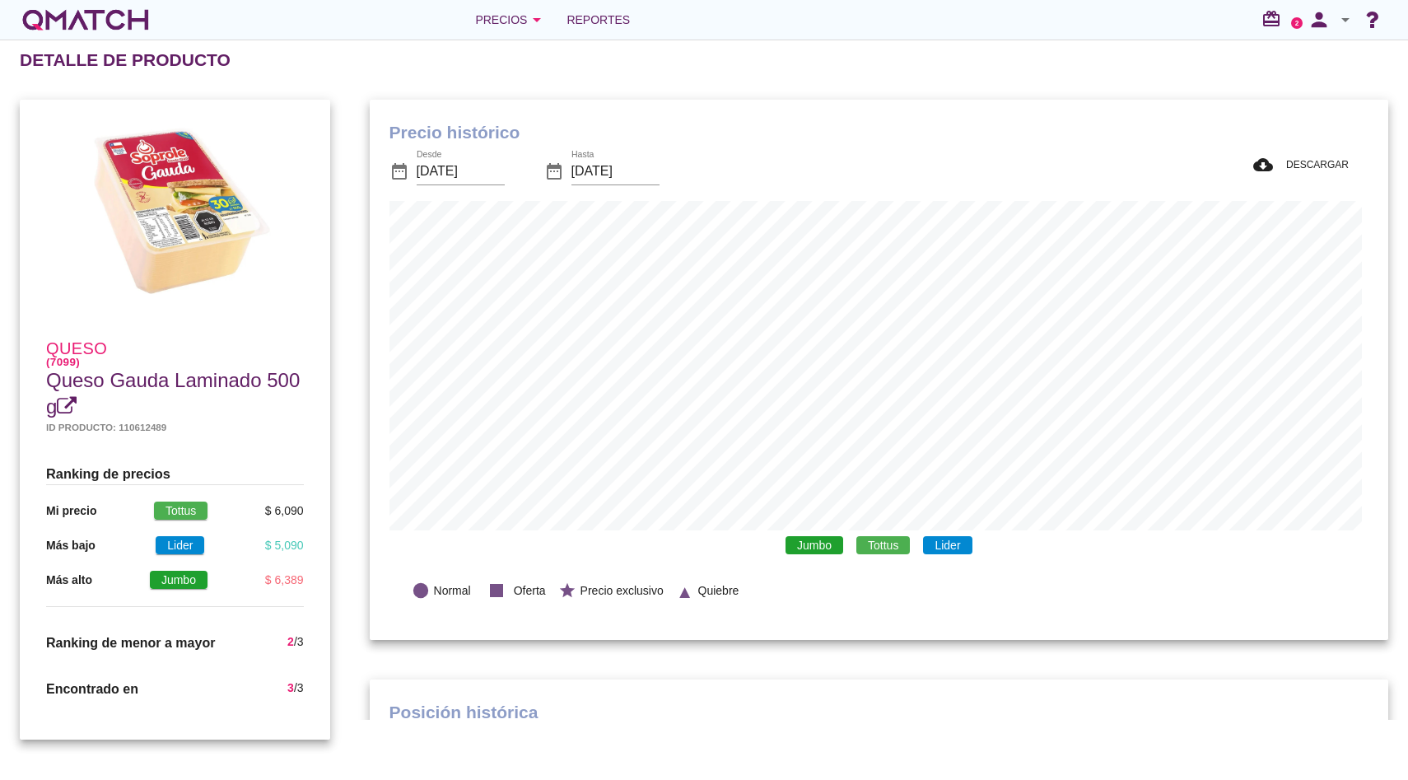
scroll to position [481, 1012]
click at [896, 550] on span "Tottus" at bounding box center [883, 545] width 54 height 18
click at [833, 542] on span "Jumbo" at bounding box center [814, 545] width 58 height 18
click at [867, 544] on span "Tottus" at bounding box center [883, 545] width 54 height 18
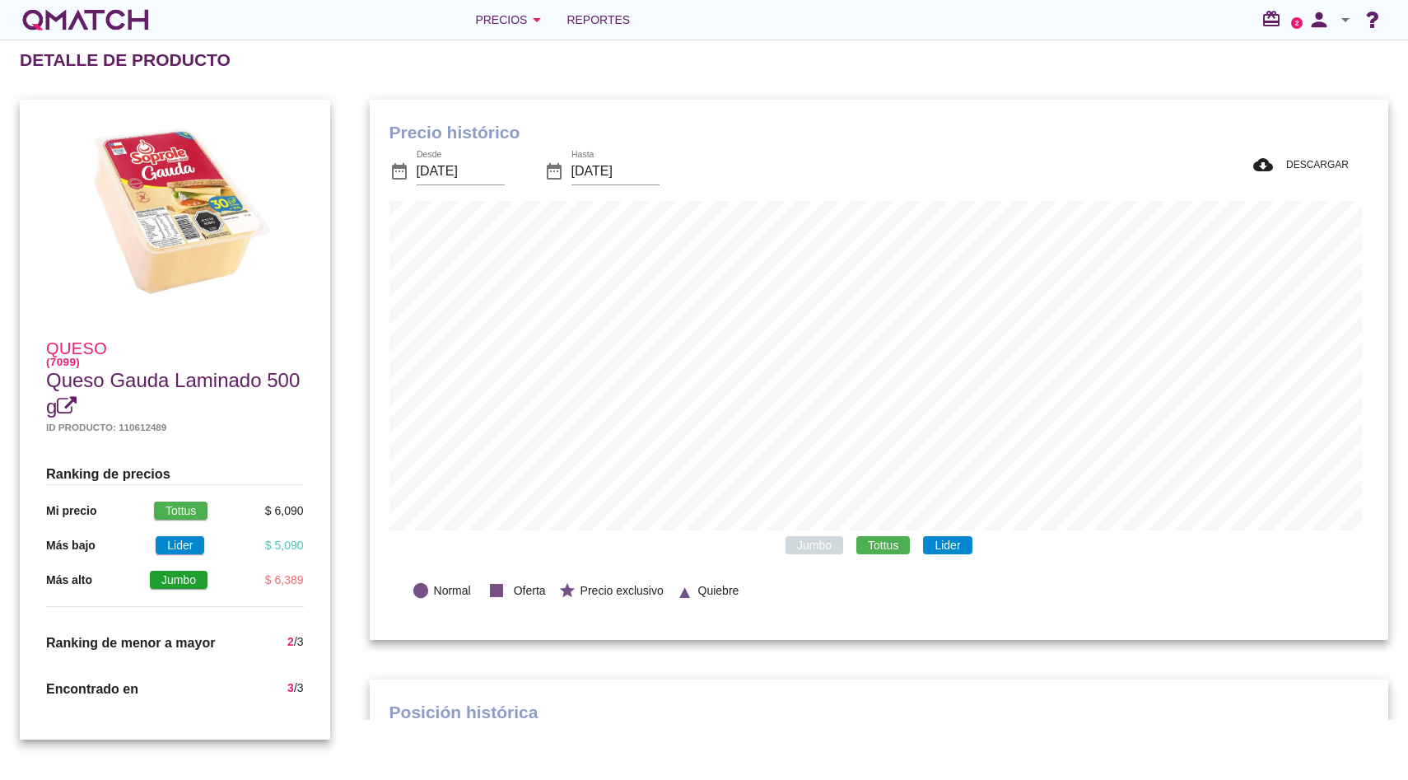
click at [882, 554] on div "Jumbo Tottus Lider" at bounding box center [878, 545] width 979 height 30
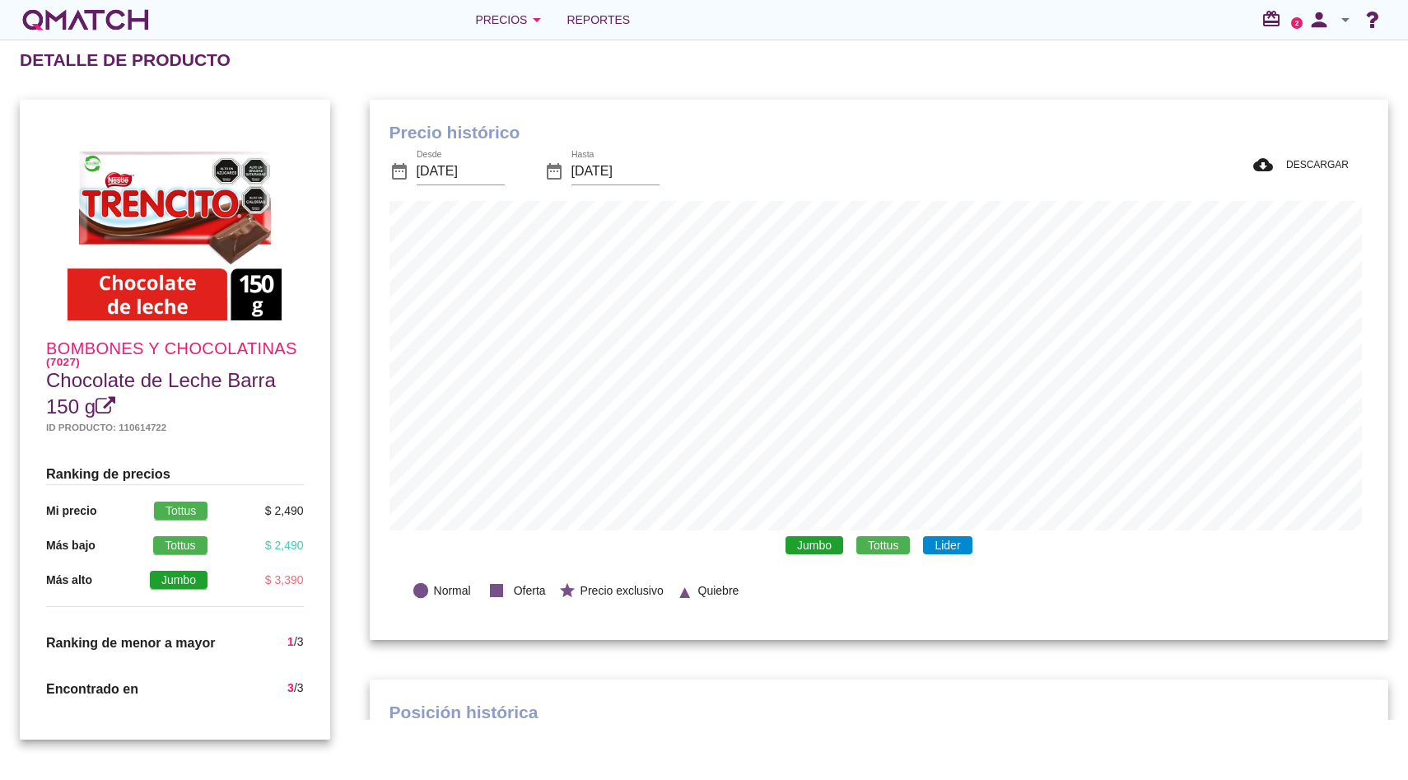
scroll to position [540, 1012]
click at [873, 550] on span "Tottus" at bounding box center [883, 545] width 54 height 18
click at [831, 550] on span "Jumbo" at bounding box center [814, 545] width 58 height 18
click at [879, 550] on span "Tottus" at bounding box center [883, 545] width 54 height 18
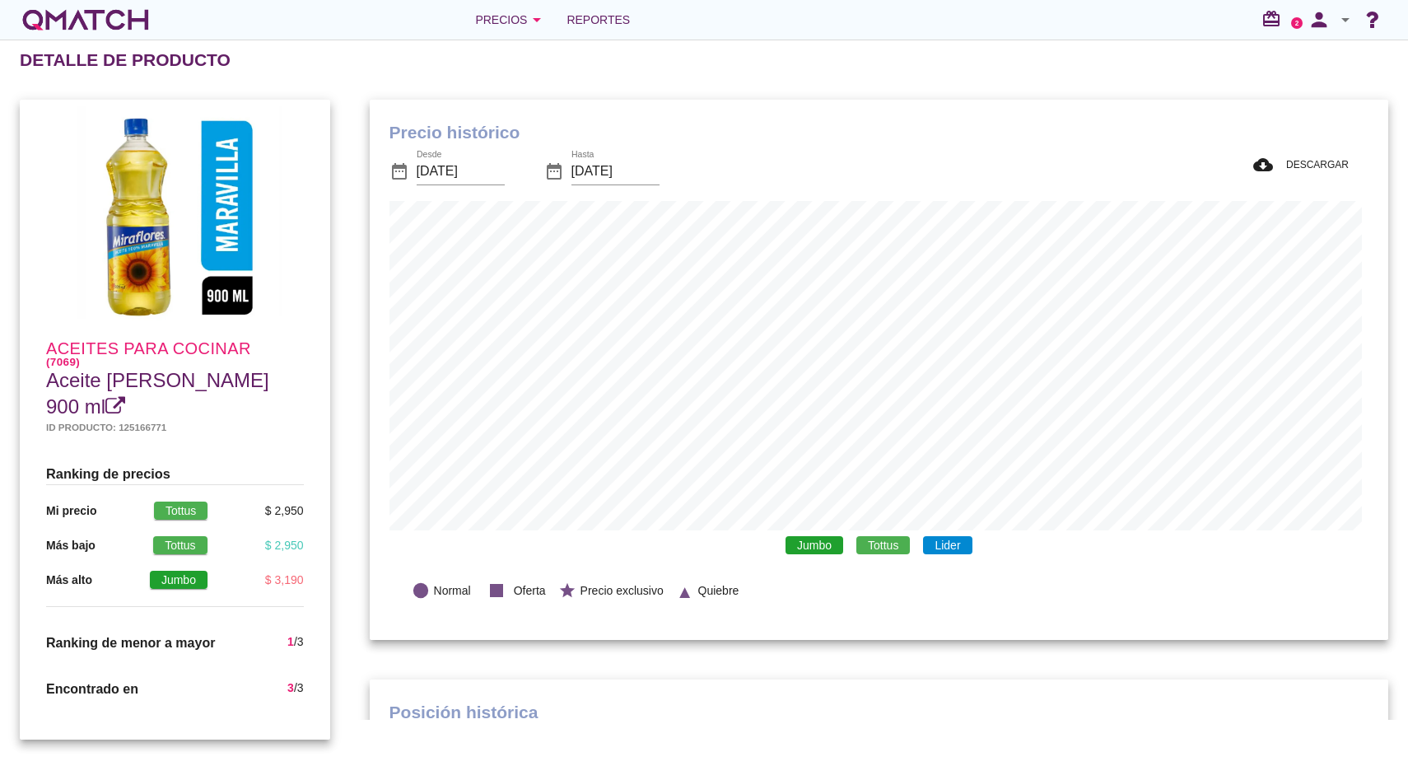
scroll to position [481, 1012]
